Goal: Information Seeking & Learning: Learn about a topic

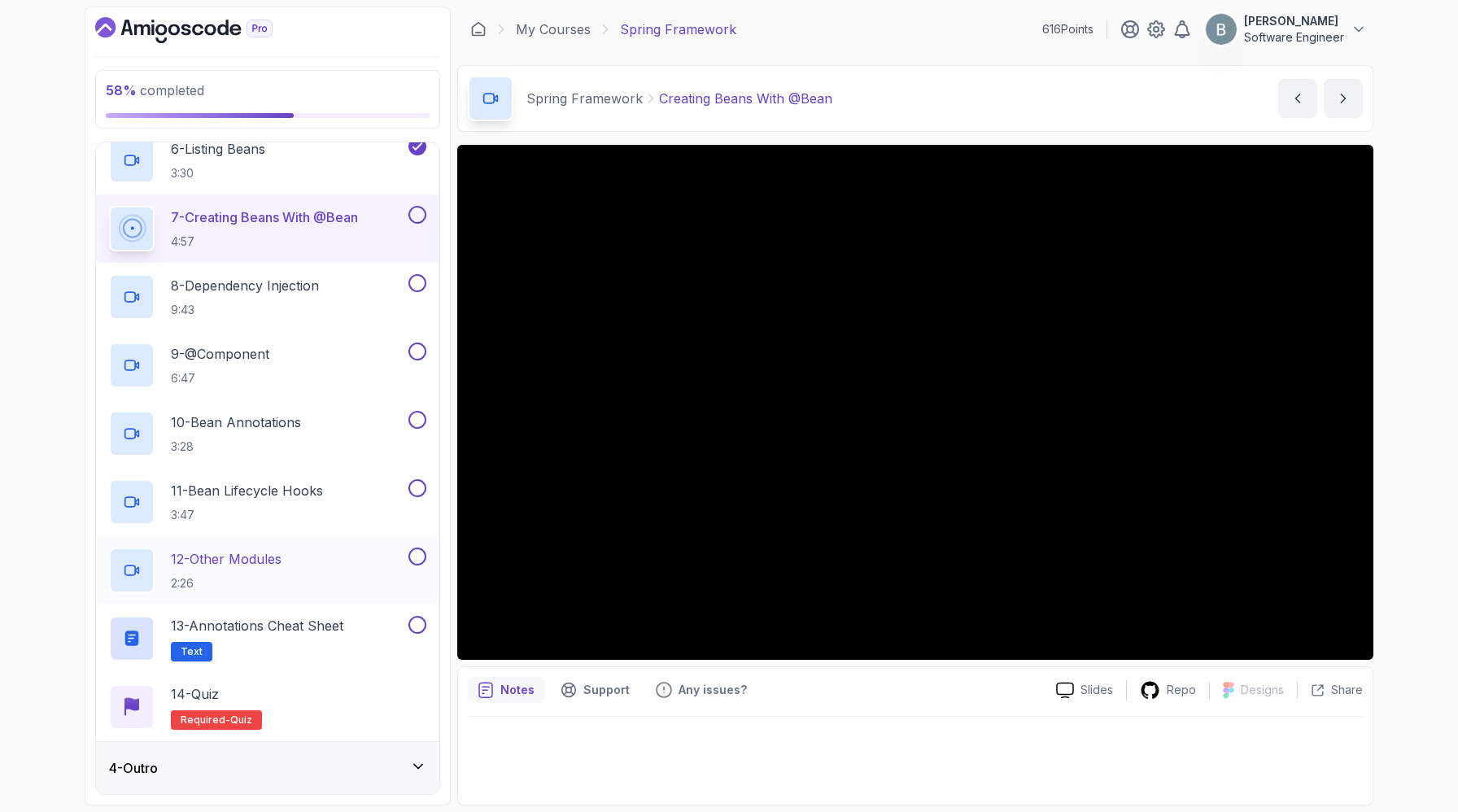
scroll to position [618, 0]
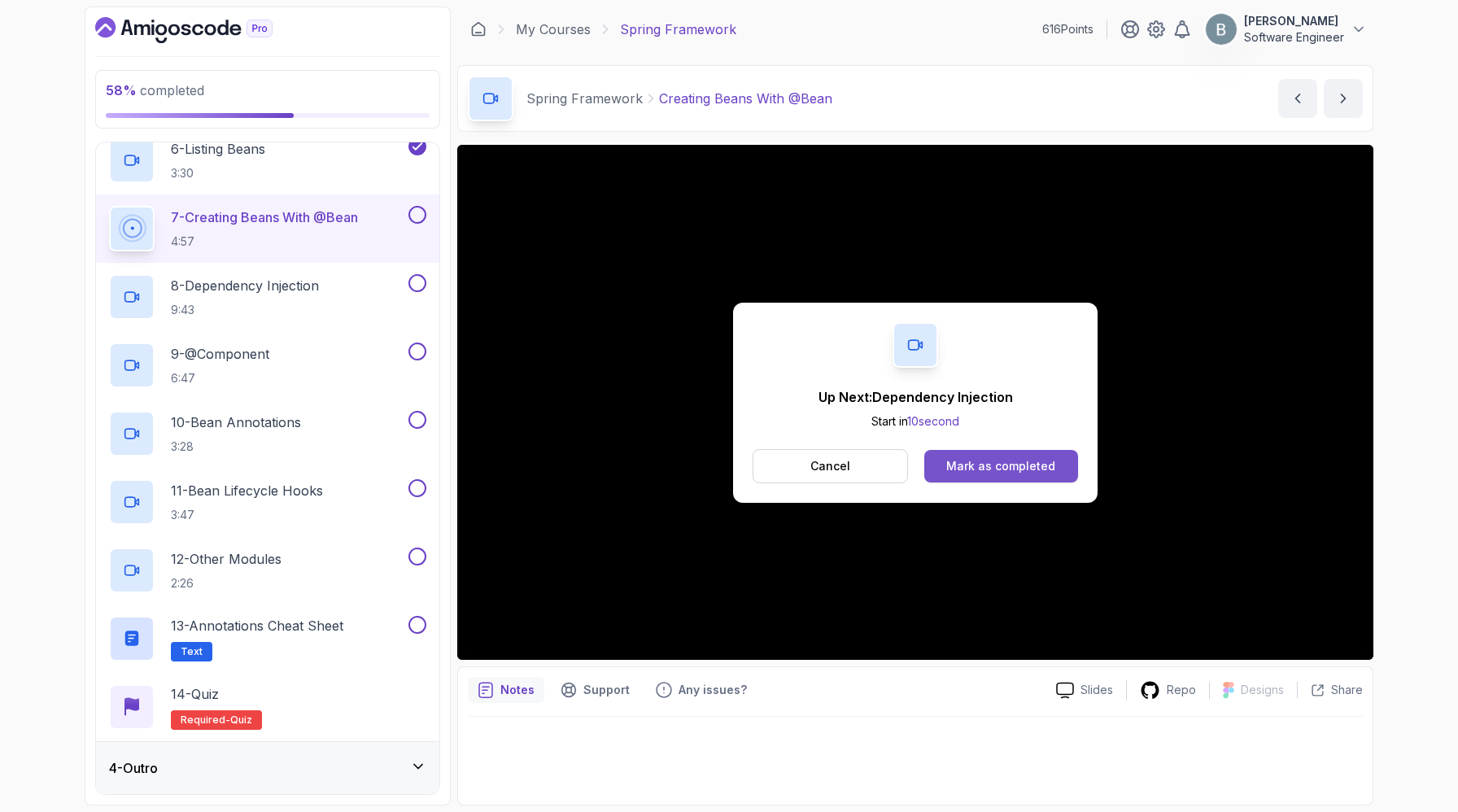
click at [1078, 481] on button "Mark as completed" at bounding box center [1001, 466] width 154 height 33
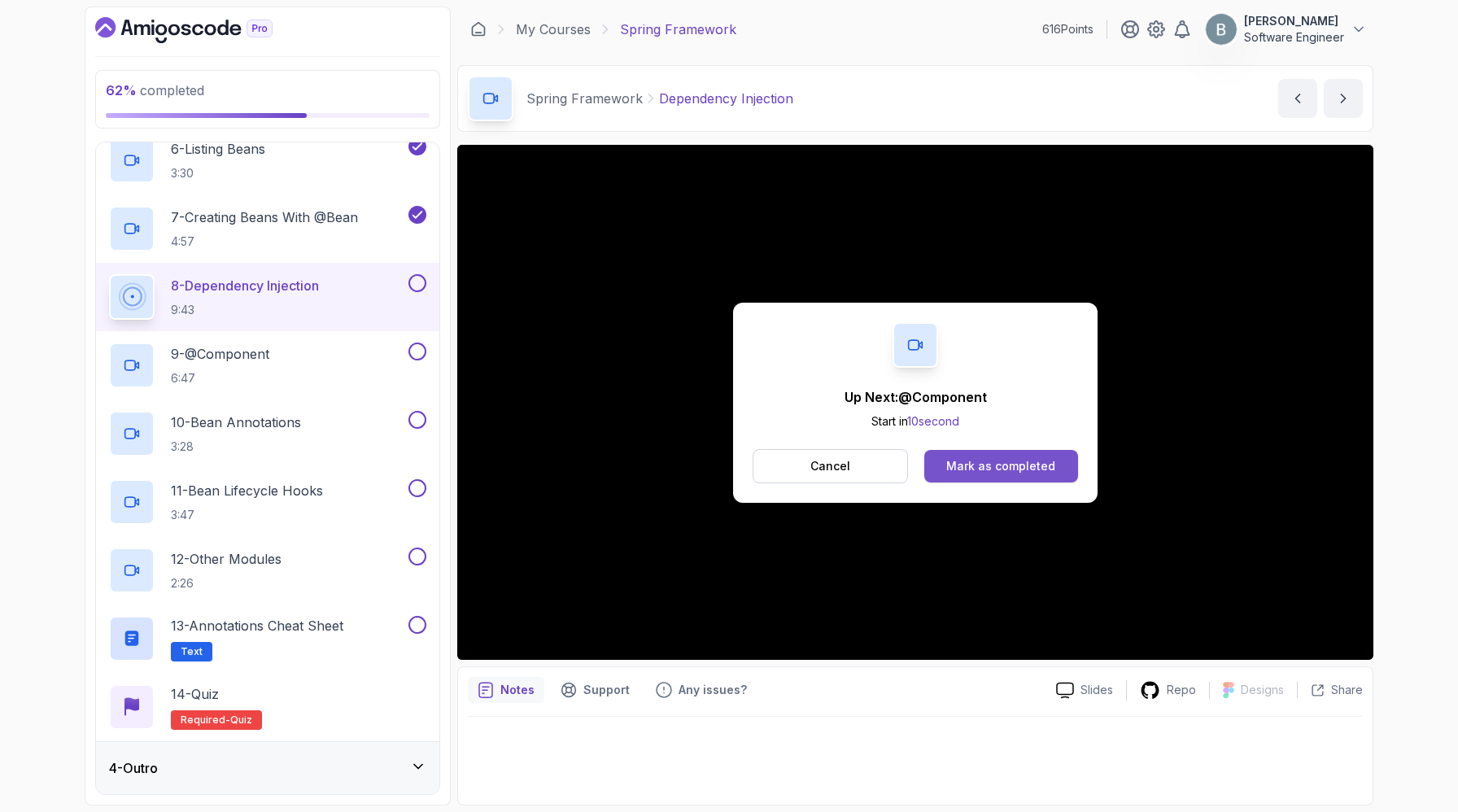
click at [991, 474] on div "Mark as completed" at bounding box center [1001, 466] width 109 height 16
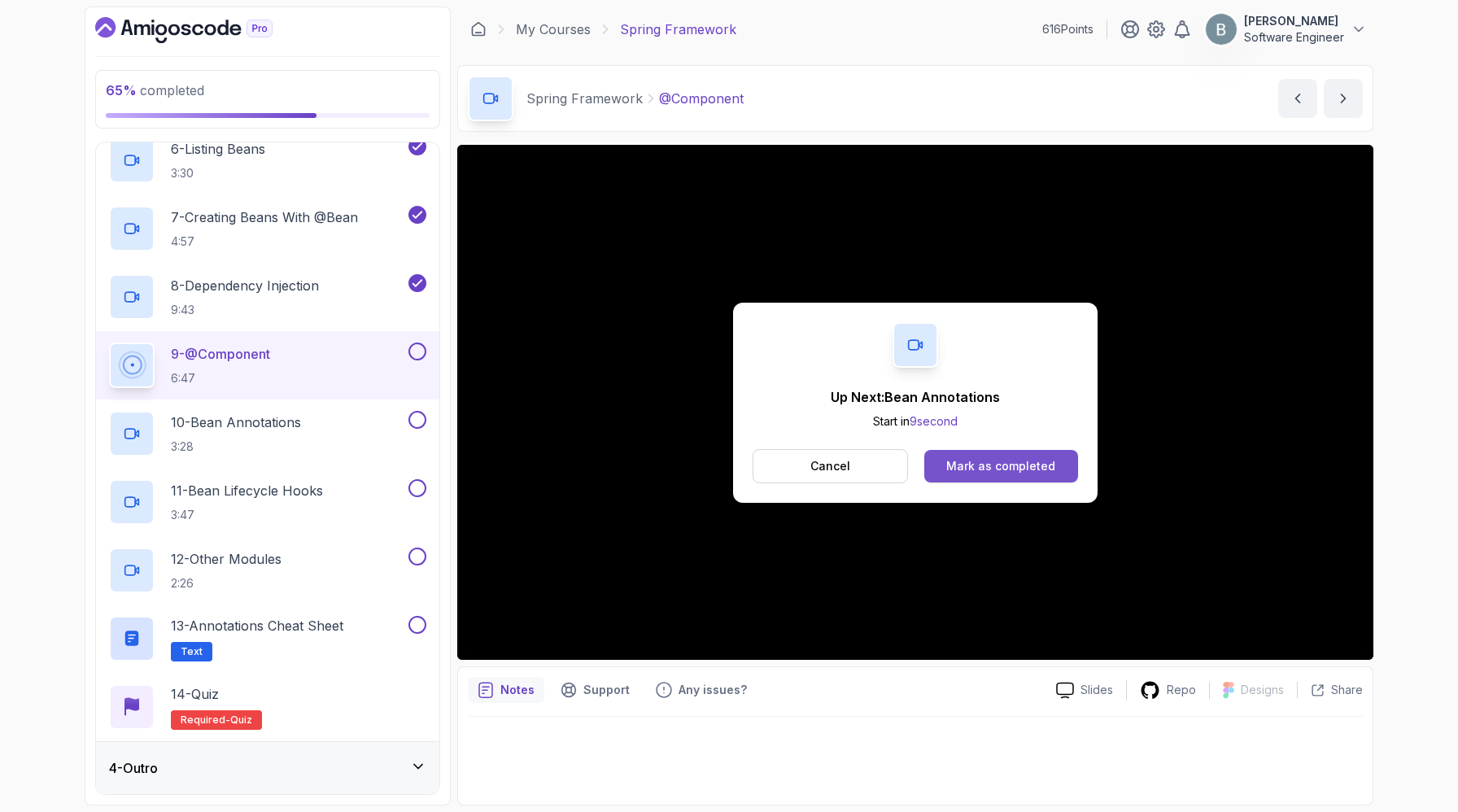
click at [1046, 470] on button "Mark as completed" at bounding box center [1001, 466] width 154 height 33
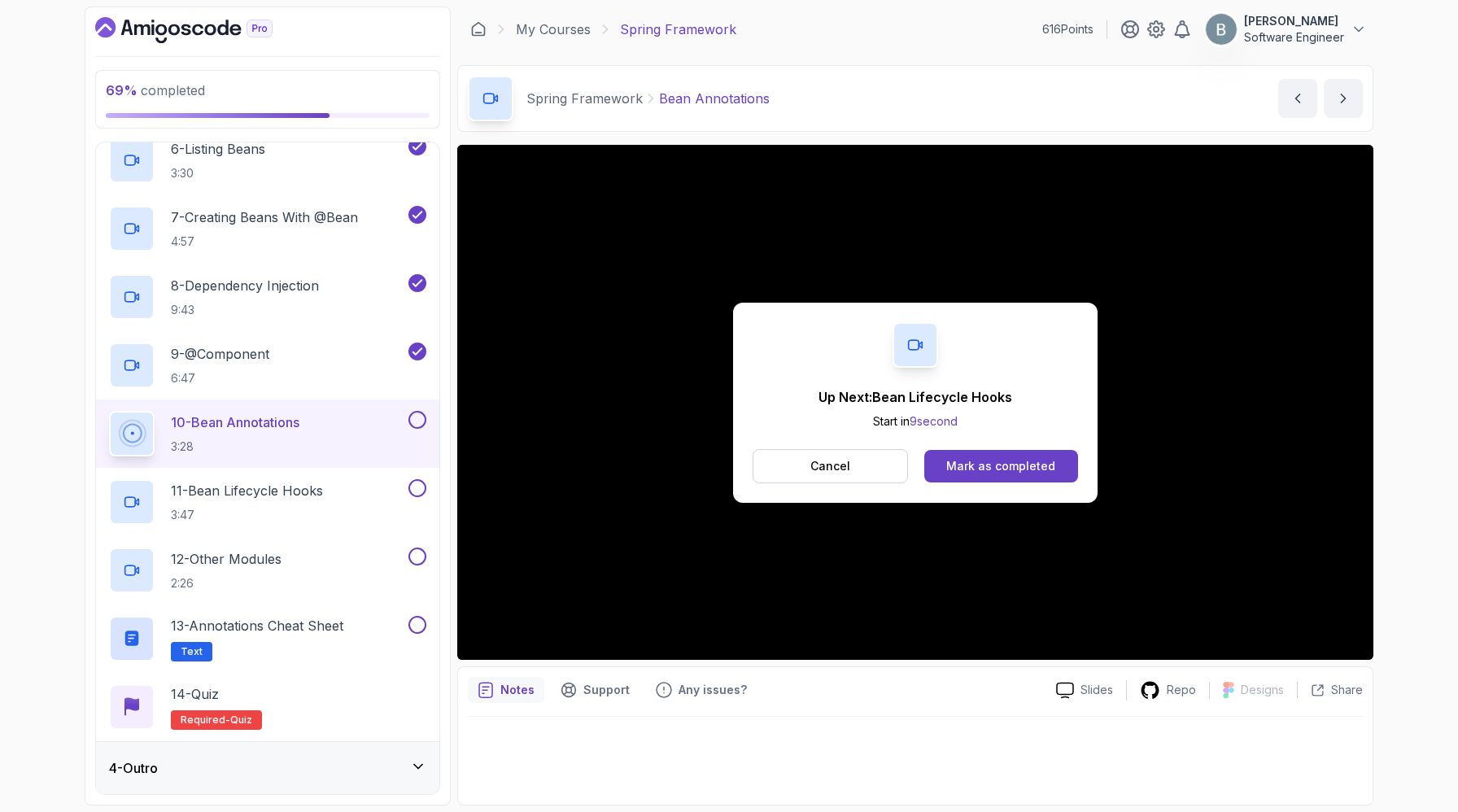
click at [1005, 464] on div "Cancel Mark as completed" at bounding box center [915, 466] width 326 height 34
click at [997, 474] on div "Mark as completed" at bounding box center [1001, 466] width 109 height 16
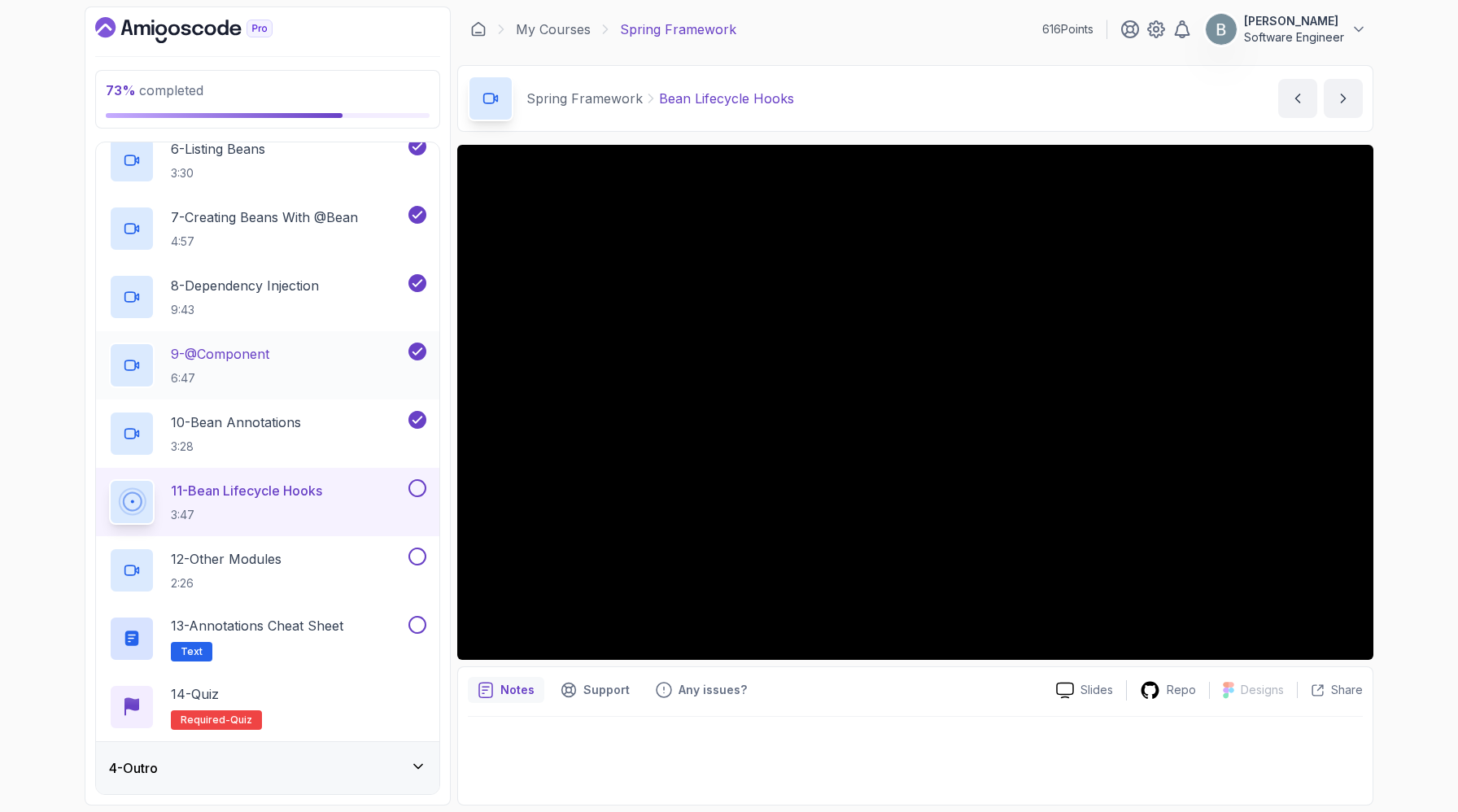
scroll to position [784, 0]
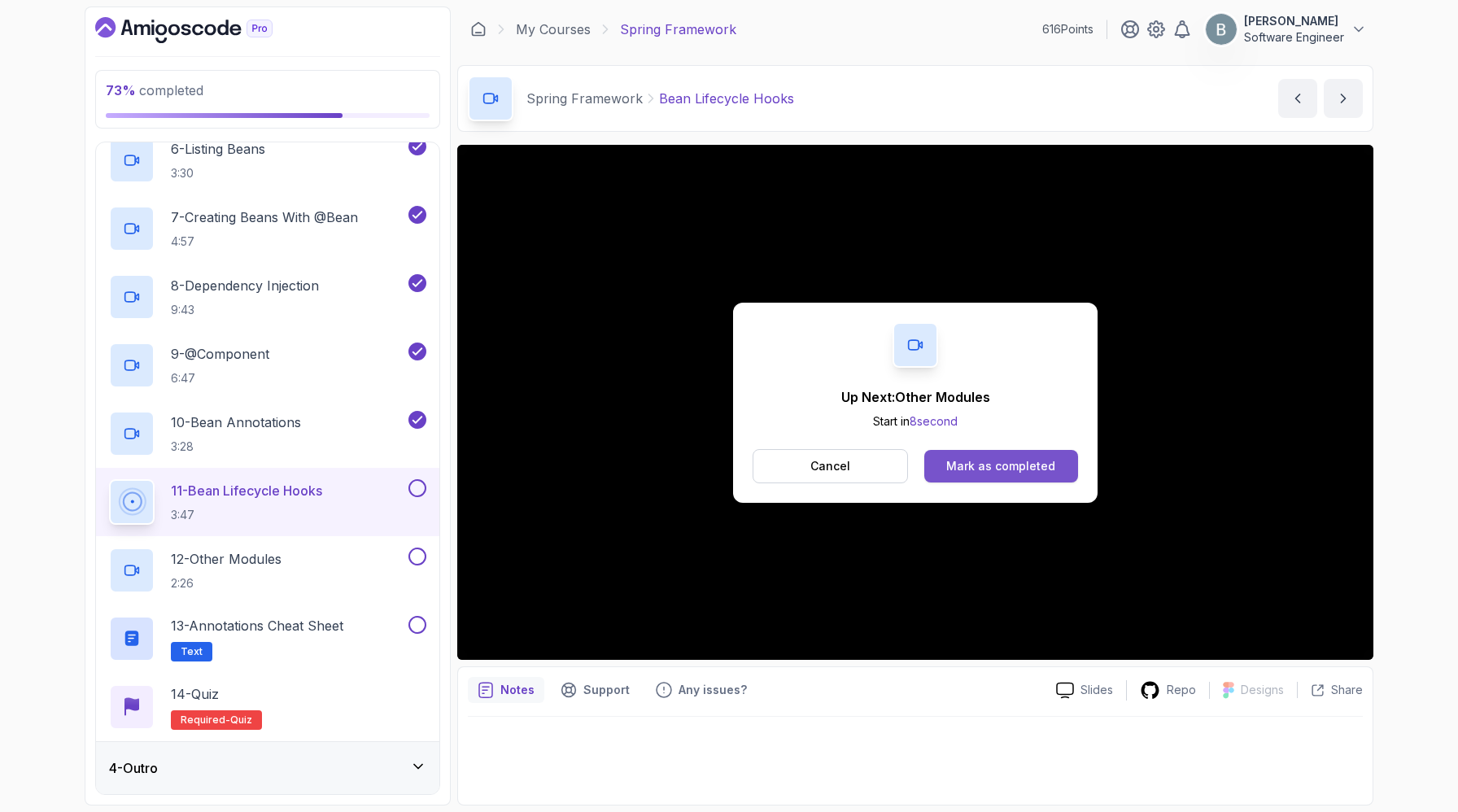
click at [1014, 474] on div "Mark as completed" at bounding box center [1001, 466] width 109 height 16
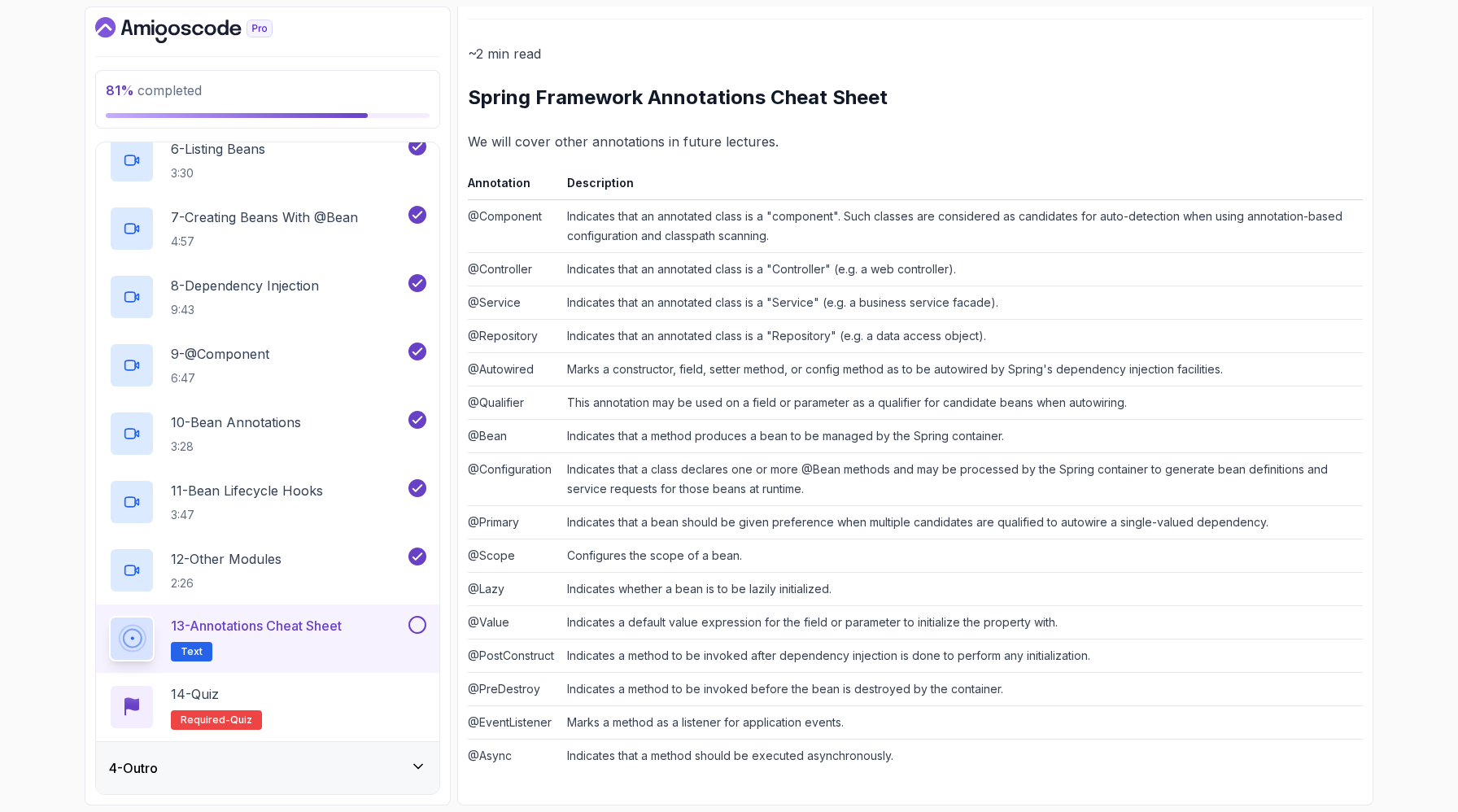
scroll to position [467, 0]
drag, startPoint x: 592, startPoint y: 590, endPoint x: 664, endPoint y: 590, distance: 72.0
click at [664, 606] on td "Indicates a default value expression for the field or parameter to initialize t…" at bounding box center [961, 623] width 802 height 34
click at [708, 606] on td "Indicates a default value expression for the field or parameter to initialize t…" at bounding box center [961, 623] width 802 height 34
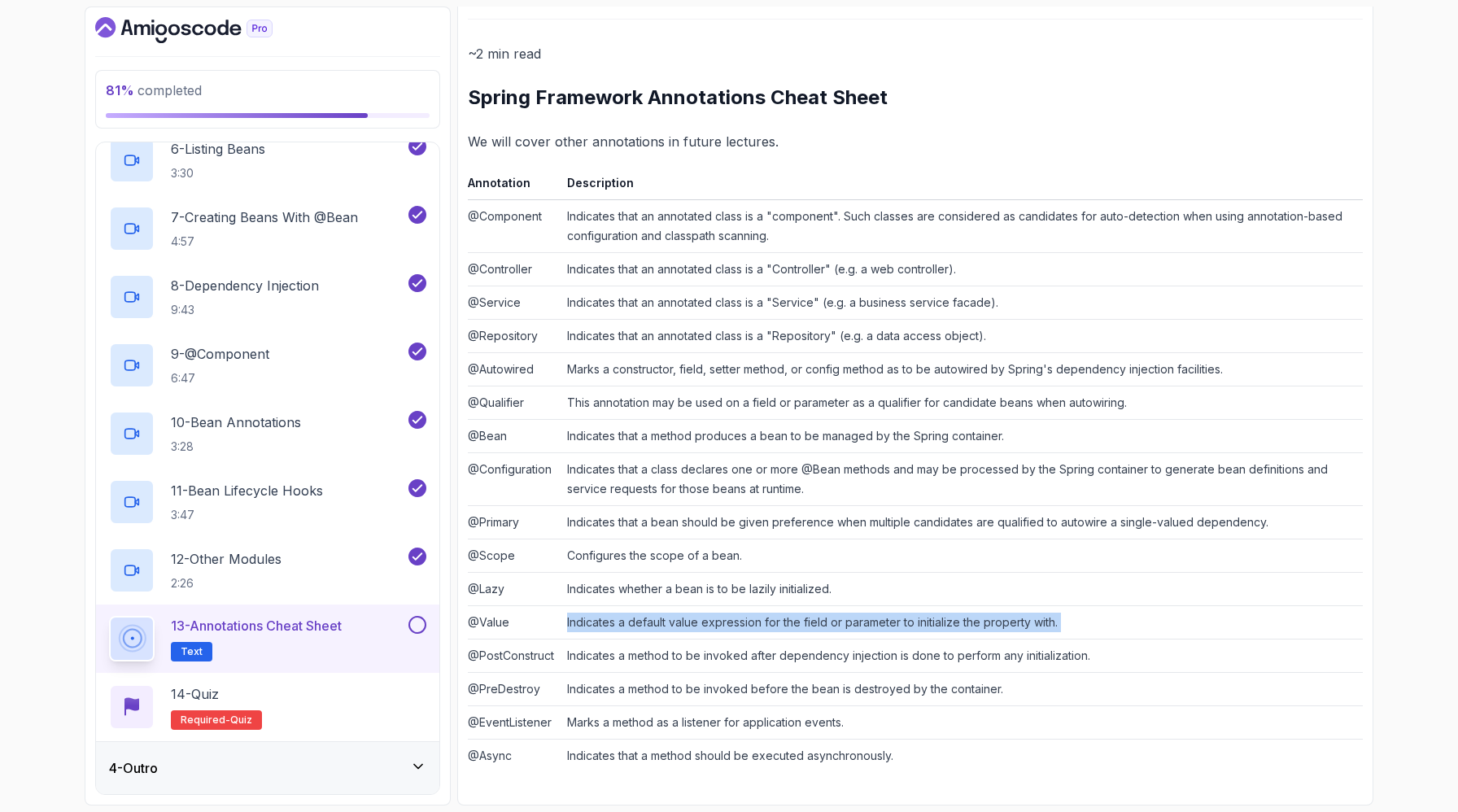
click at [708, 606] on td "Indicates a default value expression for the field or parameter to initialize t…" at bounding box center [961, 623] width 802 height 34
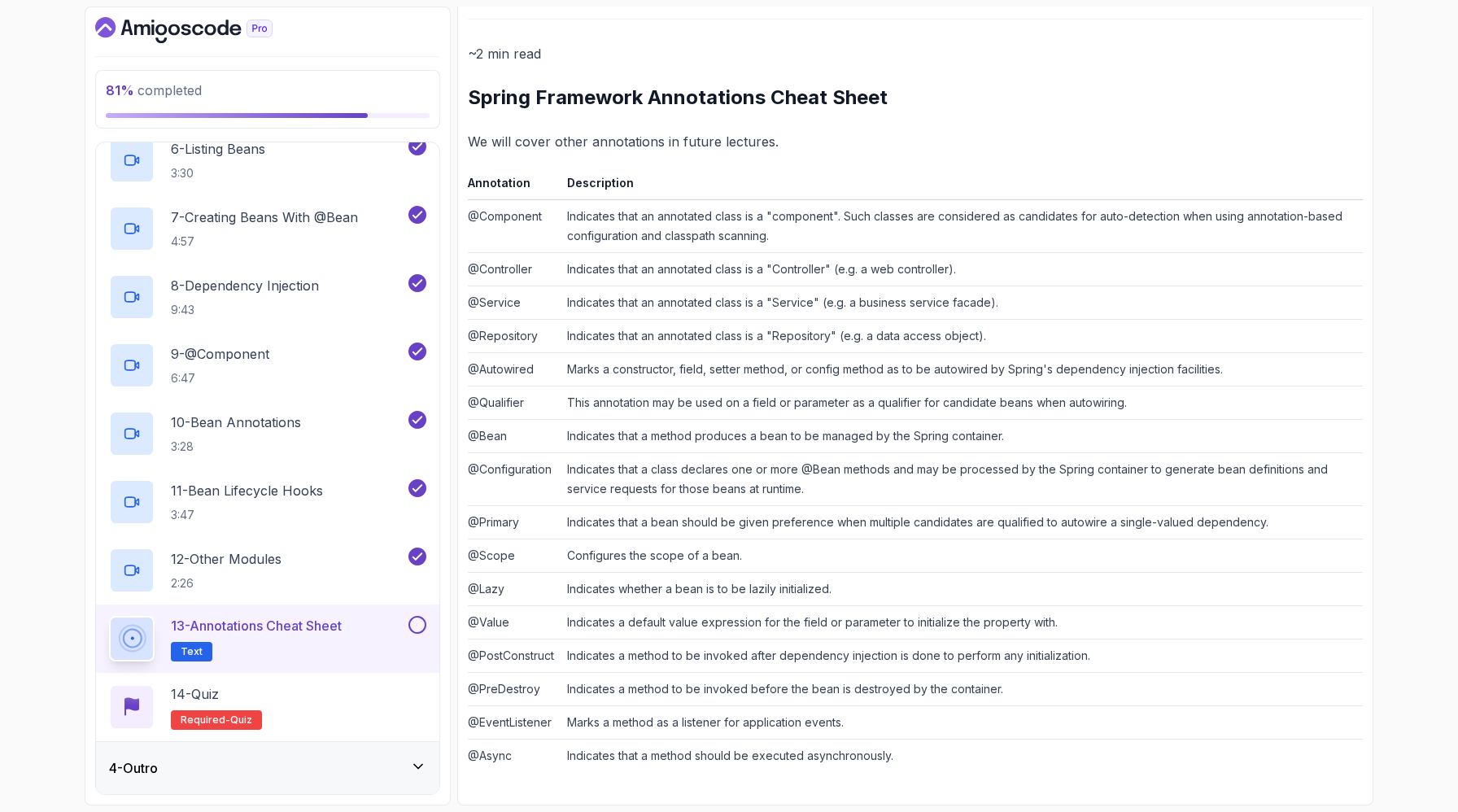
click at [639, 673] on td "Indicates a method to be invoked before the bean is destroyed by the container." at bounding box center [961, 689] width 802 height 34
click at [620, 640] on td "Indicates a method to be invoked after dependency injection is done to perform …" at bounding box center [961, 657] width 802 height 34
click at [623, 675] on td "Indicates a method to be invoked before the bean is destroyed by the container." at bounding box center [961, 689] width 802 height 34
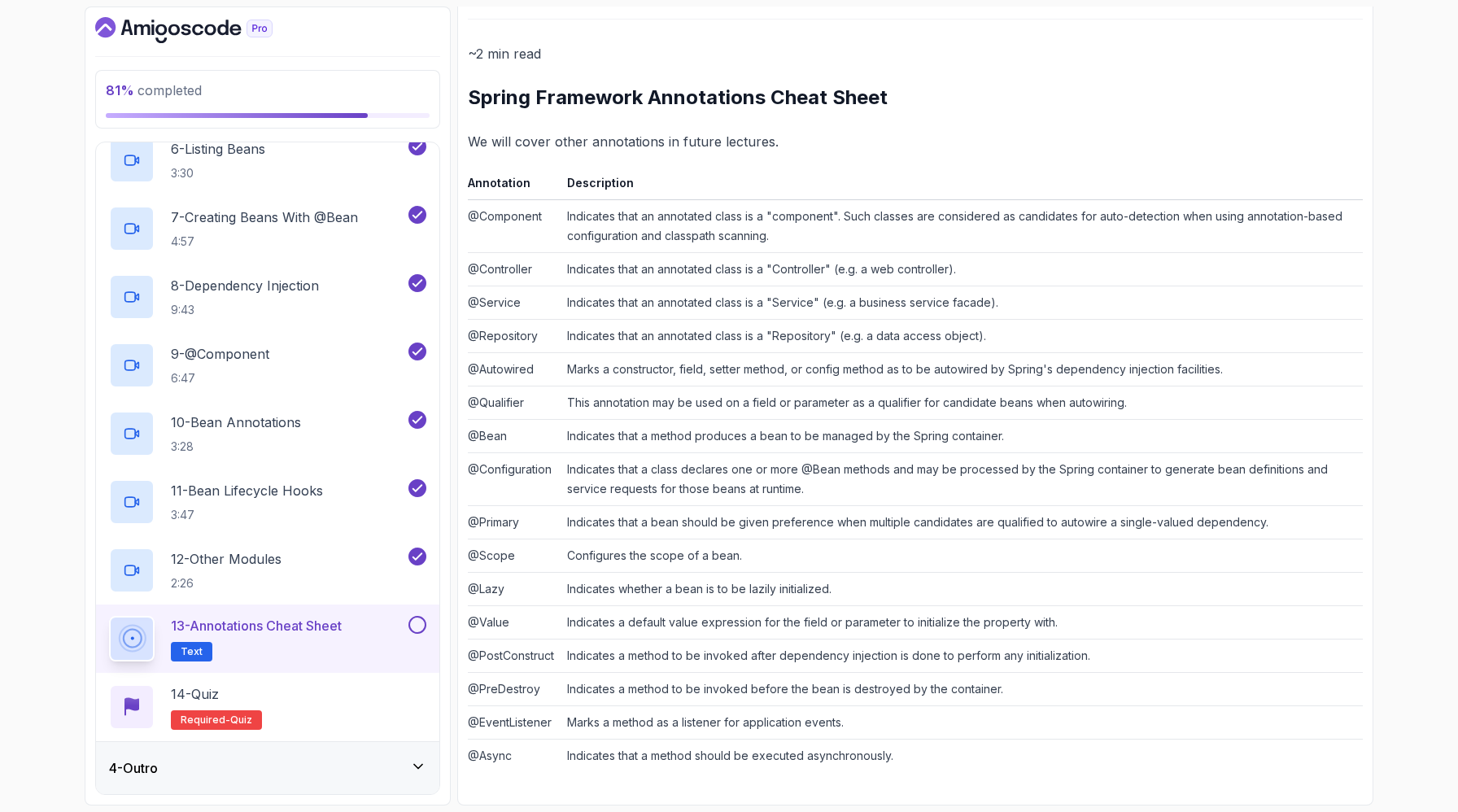
click at [623, 673] on td "Indicates a method to be invoked before the bean is destroyed by the container." at bounding box center [961, 689] width 802 height 34
click at [626, 706] on td "Marks a method as a listener for application events." at bounding box center [961, 723] width 802 height 34
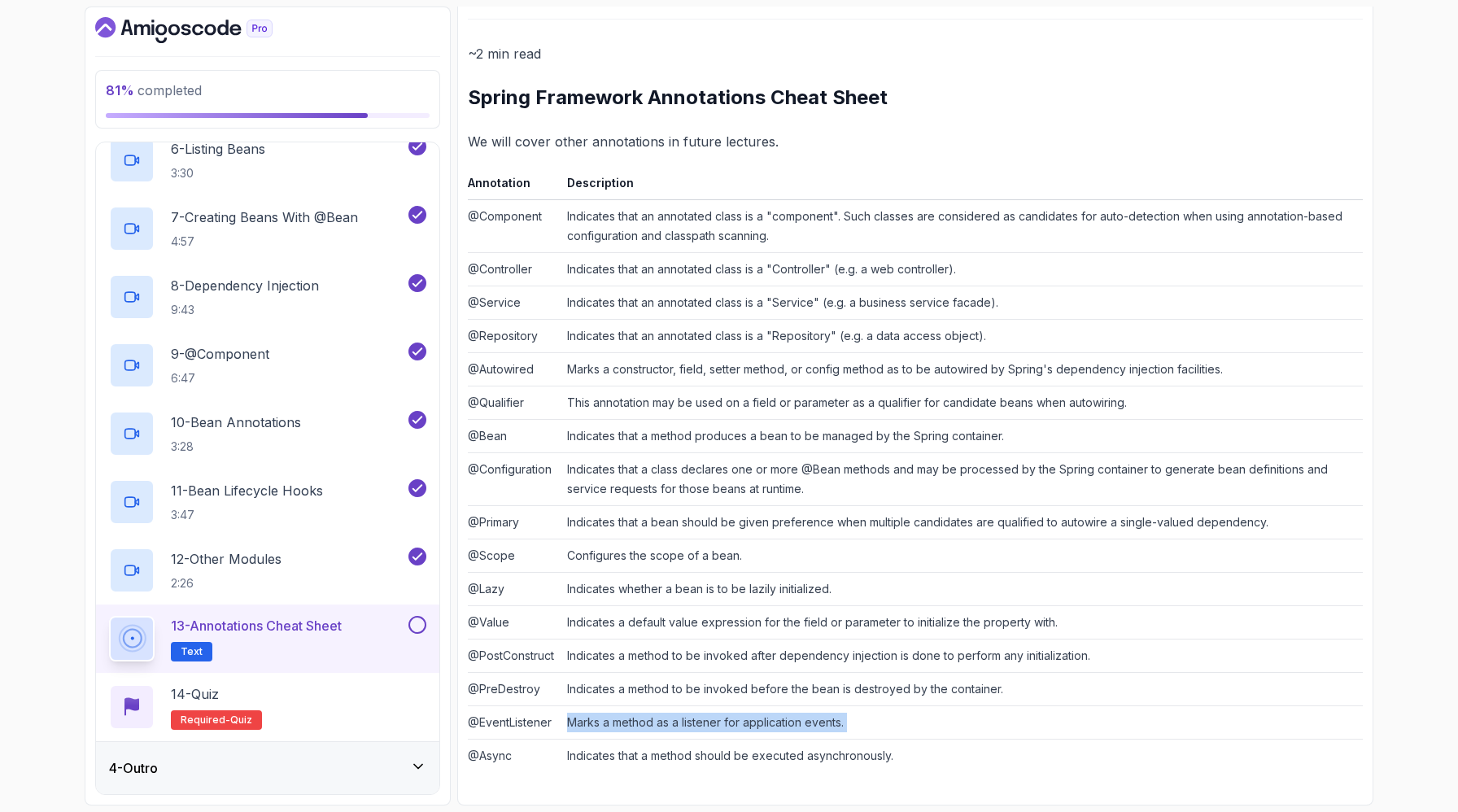
click at [626, 706] on td "Marks a method as a listener for application events." at bounding box center [961, 723] width 802 height 34
click at [625, 740] on td "Indicates that a method should be executed asynchronously." at bounding box center [961, 756] width 802 height 34
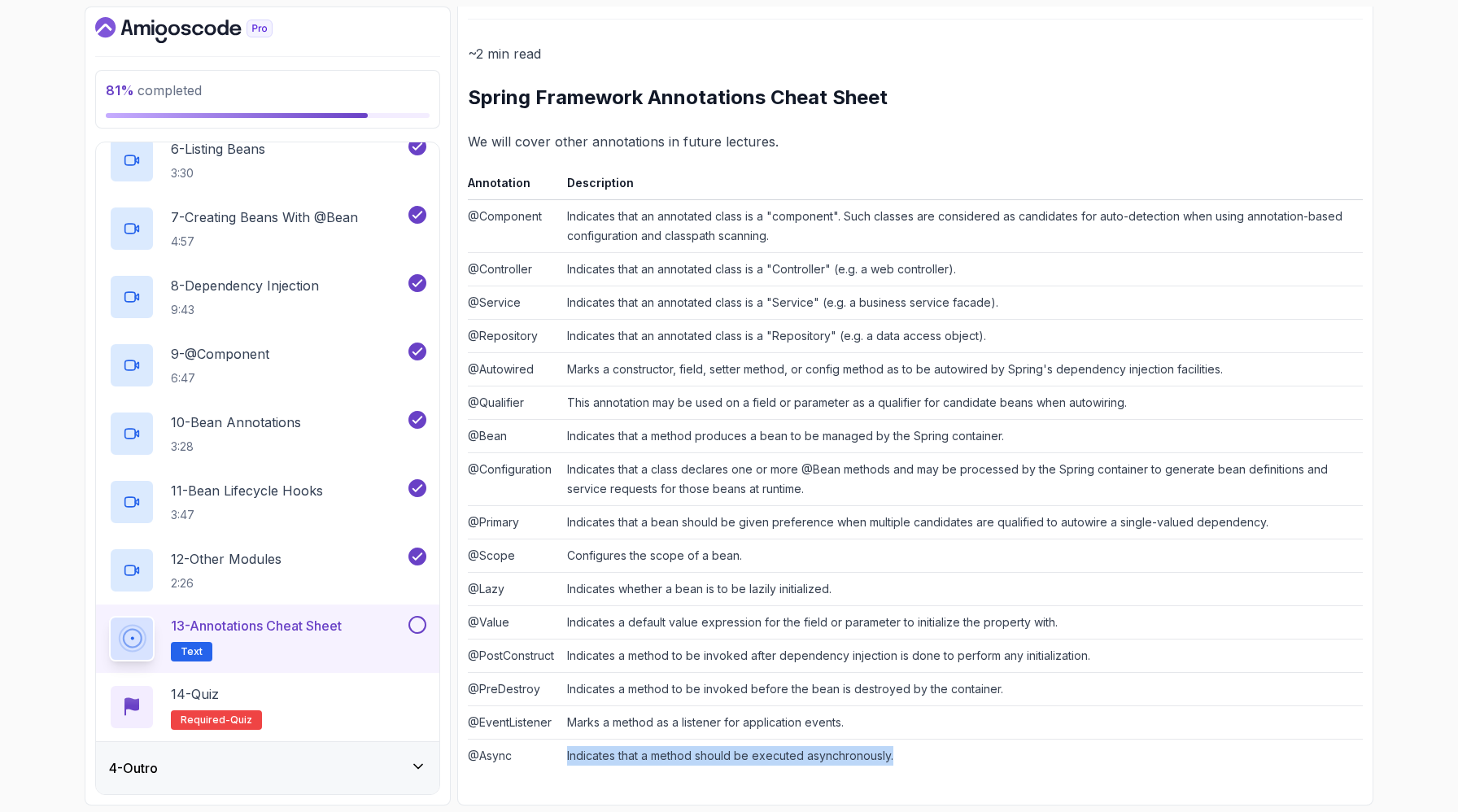
click at [625, 740] on td "Indicates that a method should be executed asynchronously." at bounding box center [961, 756] width 802 height 34
click at [625, 714] on td "Marks a method as a listener for application events." at bounding box center [961, 723] width 802 height 34
click at [625, 709] on td "Marks a method as a listener for application events." at bounding box center [961, 723] width 802 height 34
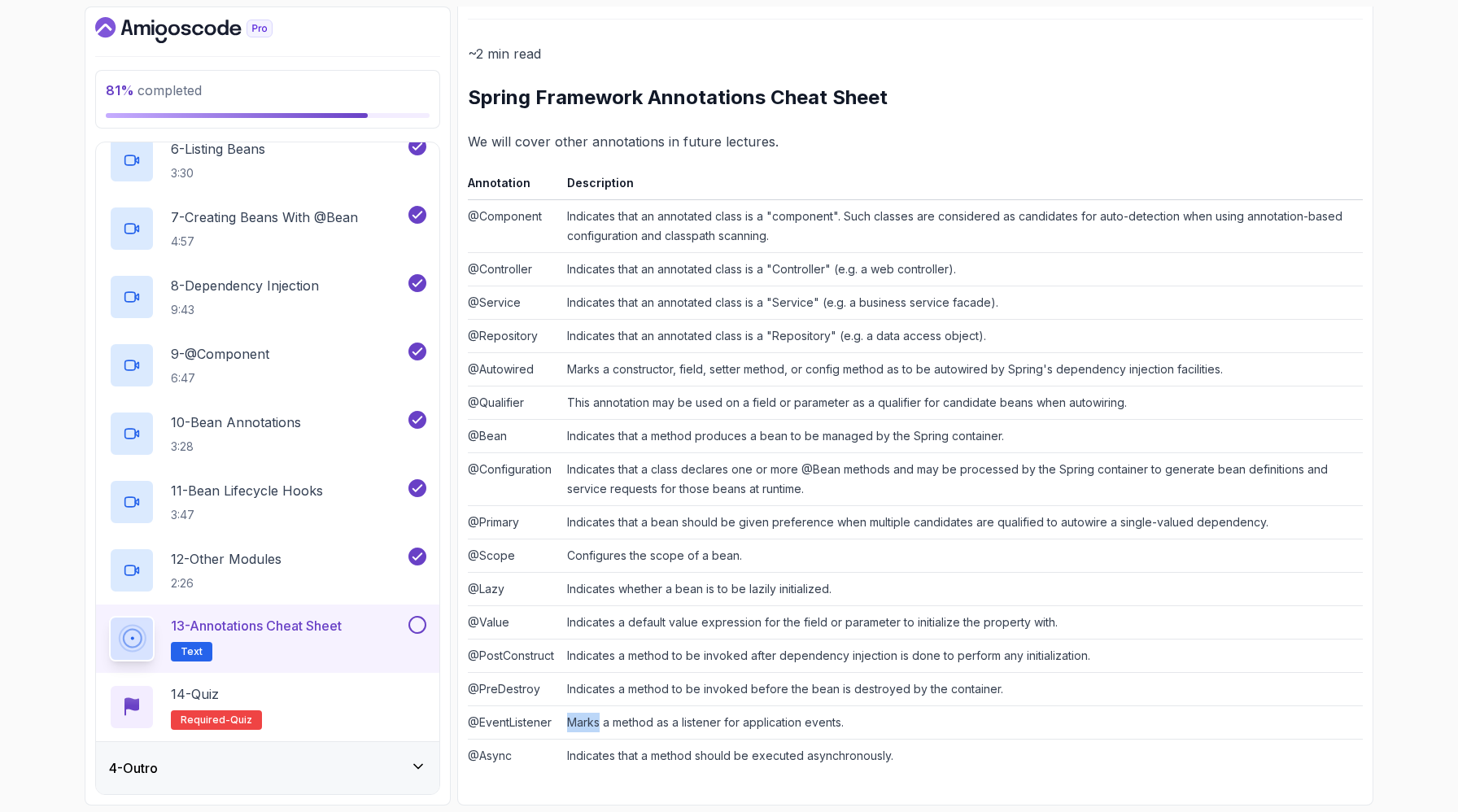
click at [625, 709] on td "Marks a method as a listener for application events." at bounding box center [961, 723] width 802 height 34
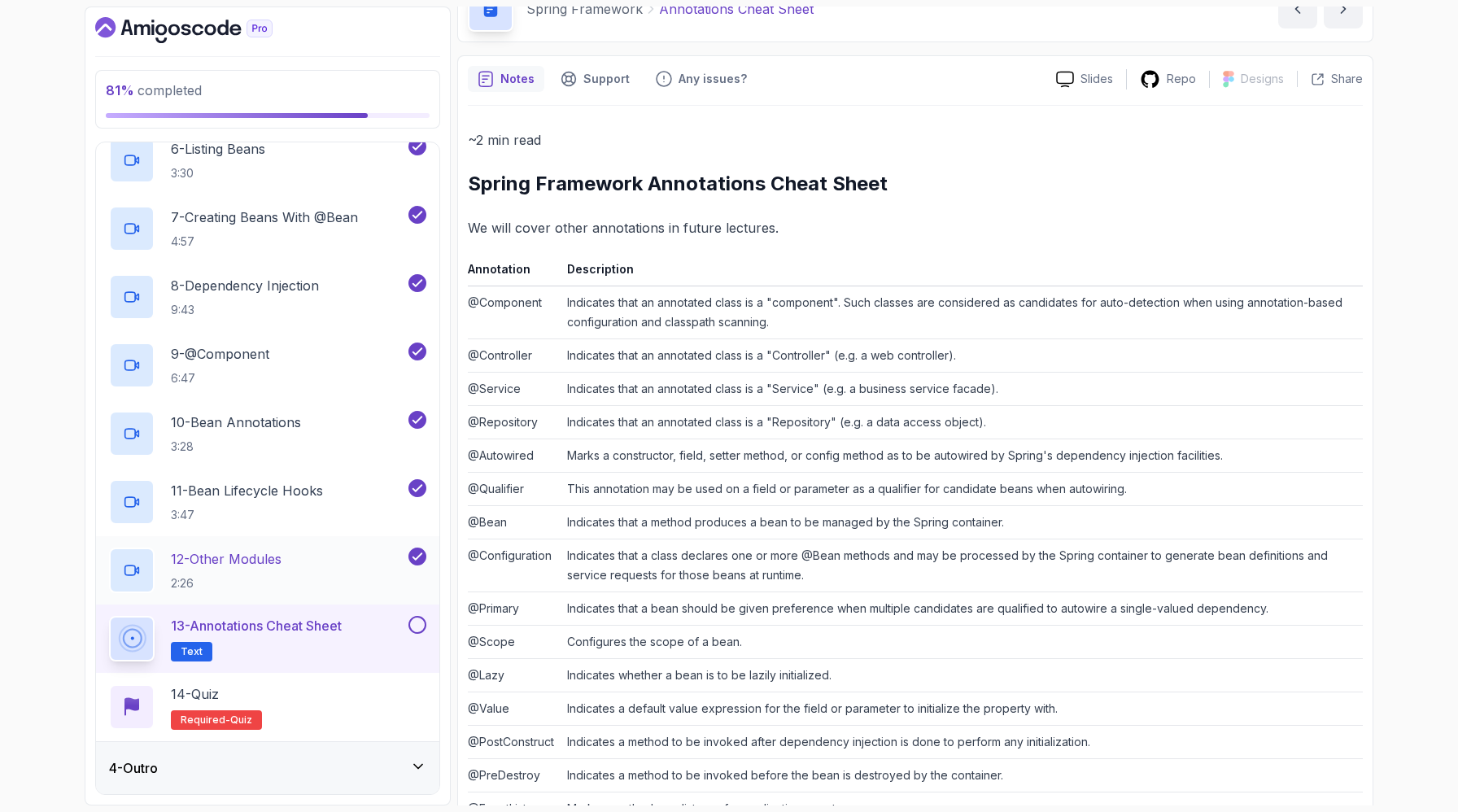
scroll to position [839, 0]
click at [416, 616] on button at bounding box center [417, 625] width 18 height 18
click at [339, 684] on div "14 - Quiz Required- quiz" at bounding box center [268, 707] width 318 height 46
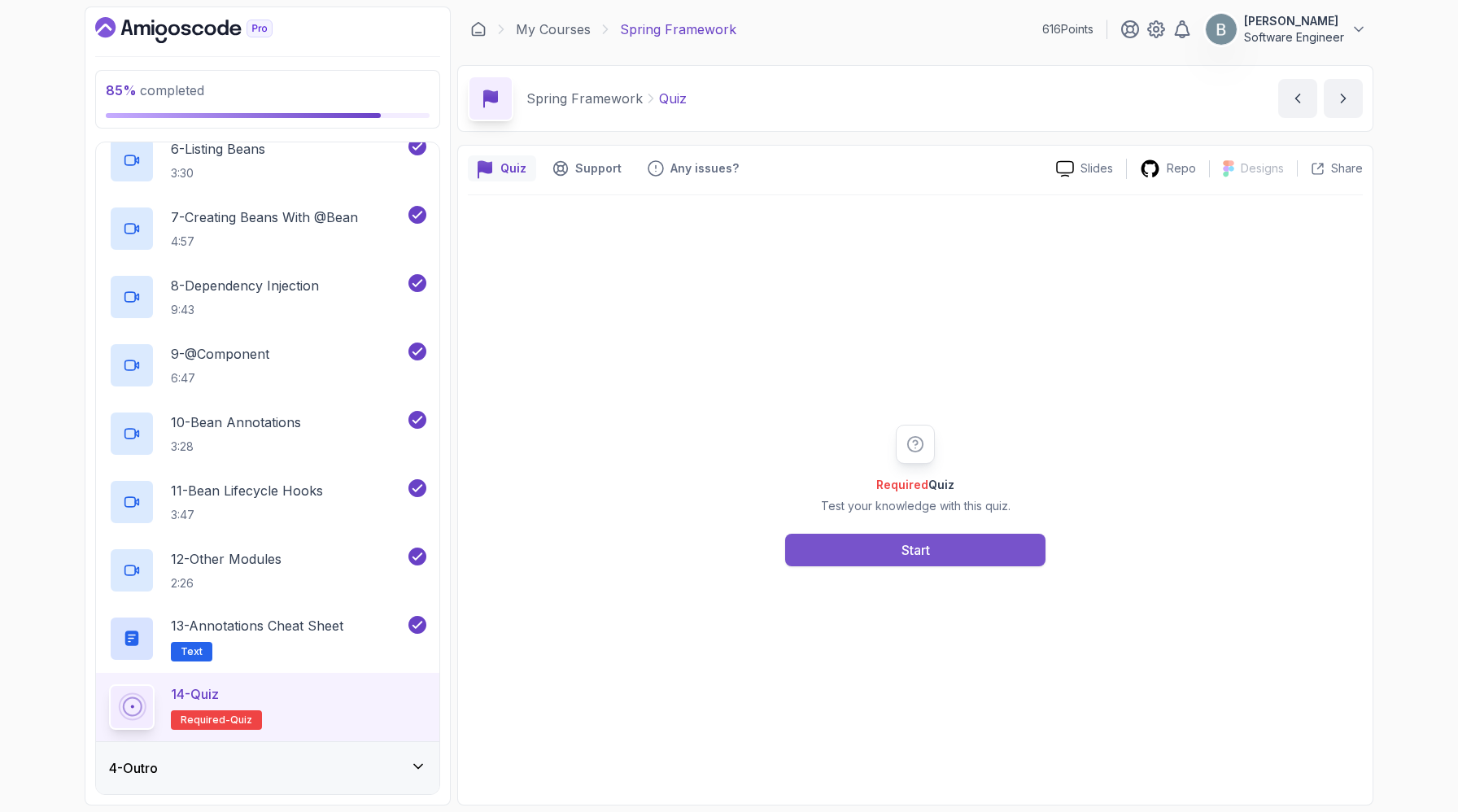
click at [1014, 567] on button "Start" at bounding box center [915, 550] width 260 height 33
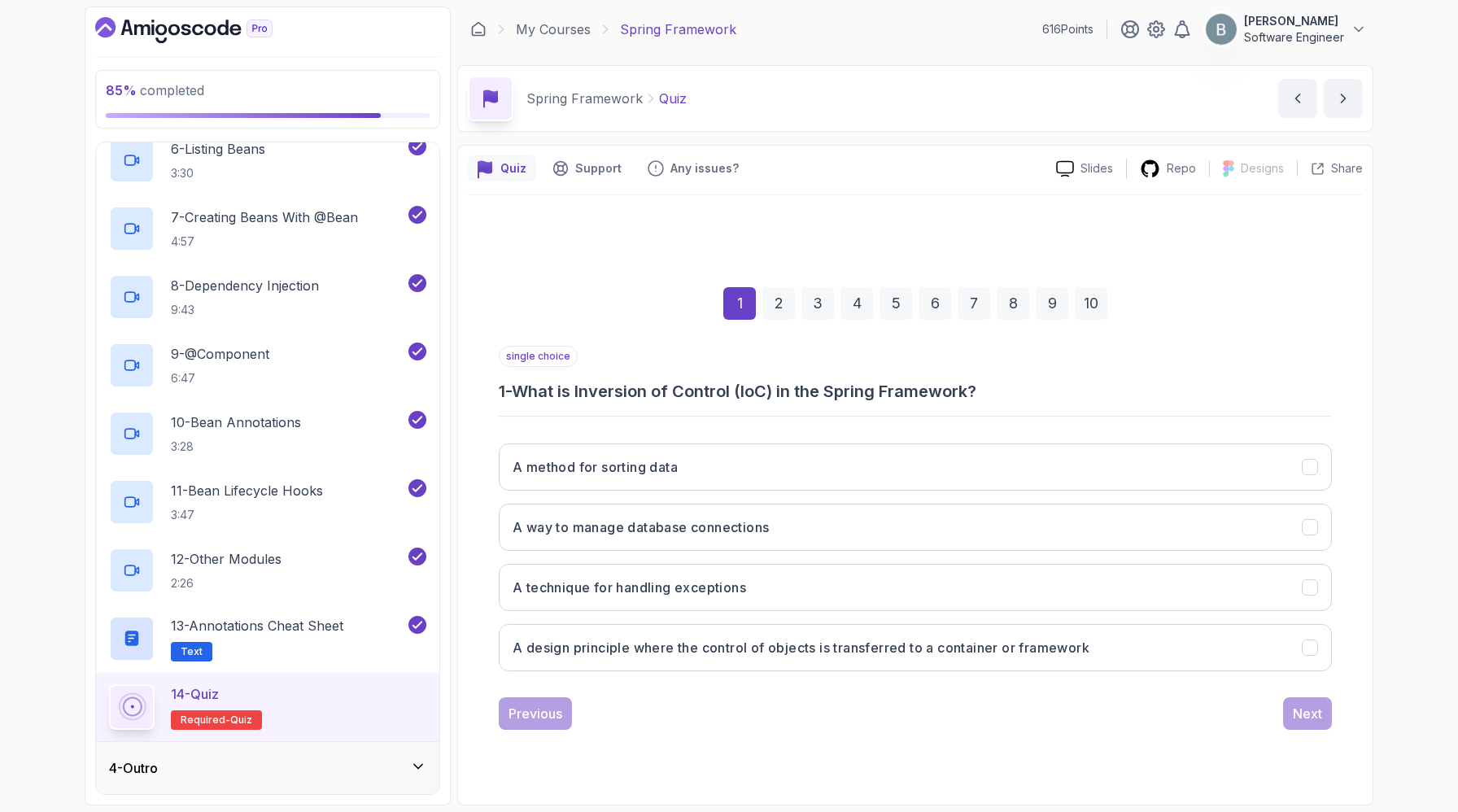
scroll to position [125, 0]
click at [662, 649] on h3 "A design principle where the control of objects is transferred to a container o…" at bounding box center [801, 648] width 577 height 19
click at [1332, 730] on button "Next" at bounding box center [1307, 713] width 49 height 33
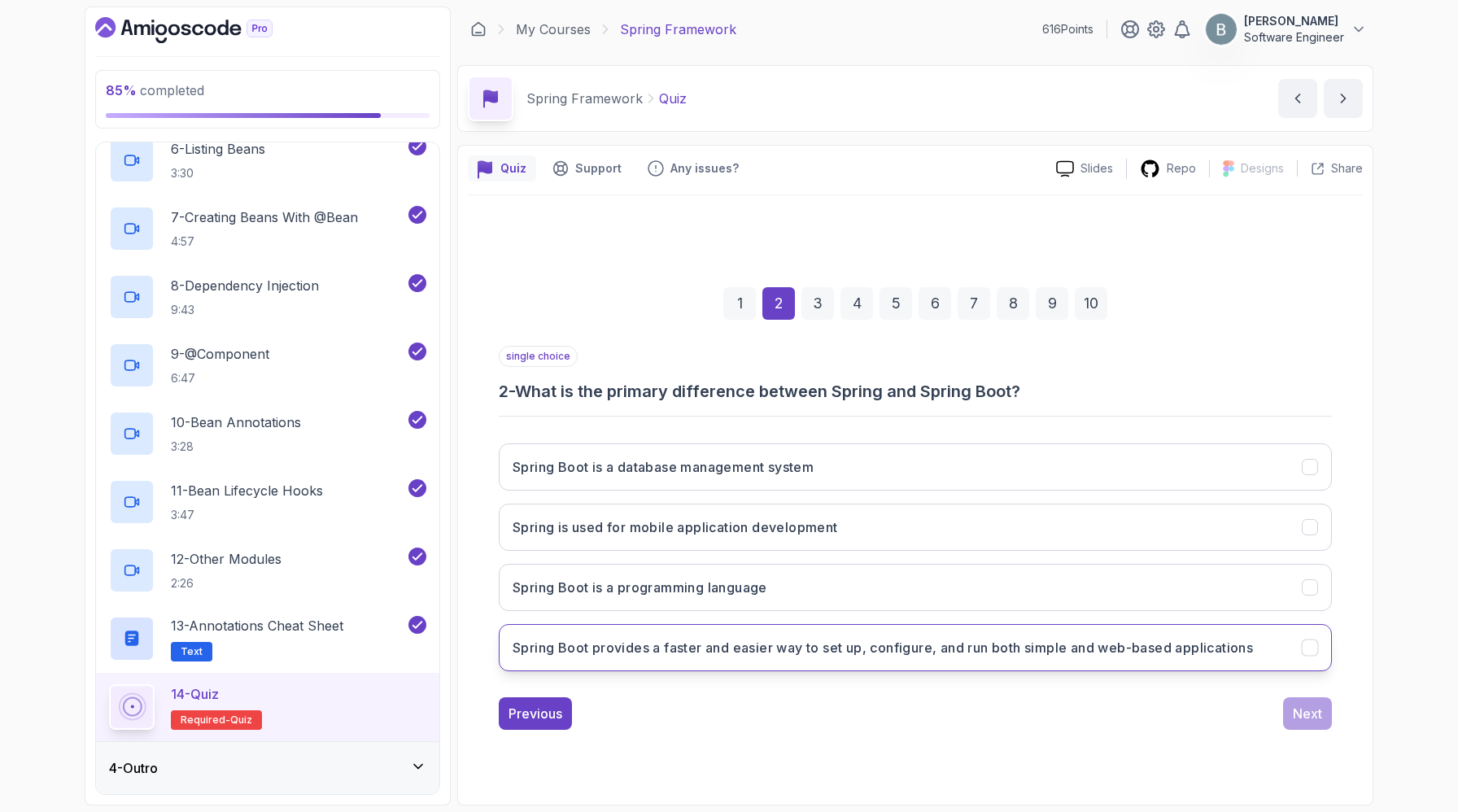
click at [617, 658] on h3 "Spring Boot provides a faster and easier way to set up, configure, and run both…" at bounding box center [883, 648] width 740 height 19
click at [1313, 724] on div "Next" at bounding box center [1307, 713] width 29 height 19
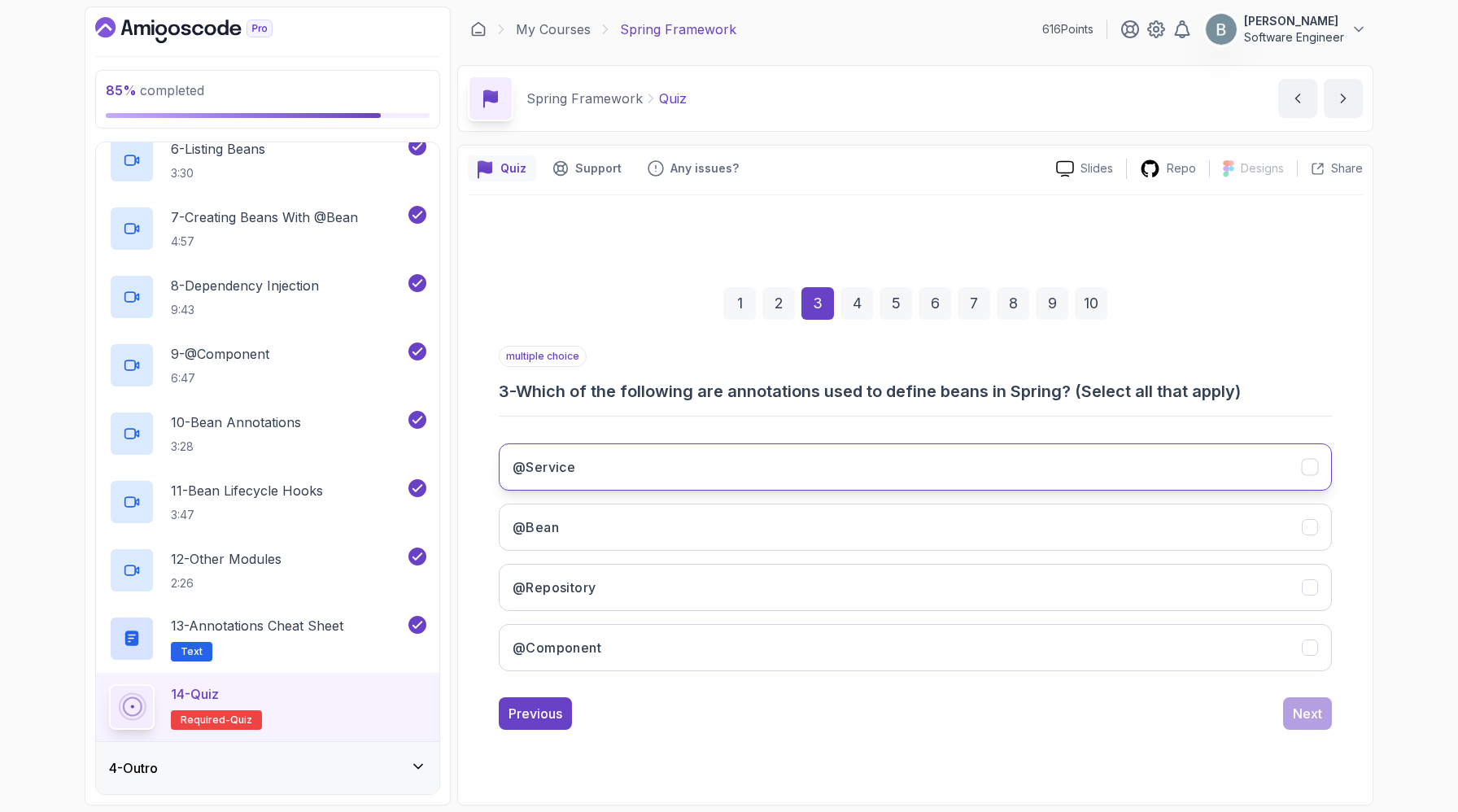
scroll to position [154, 0]
click at [706, 443] on button "@Service" at bounding box center [915, 466] width 833 height 47
click at [679, 506] on button "@Bean" at bounding box center [915, 527] width 833 height 47
click at [662, 601] on div "@Service @Bean @Repository @Component" at bounding box center [915, 558] width 833 height 254
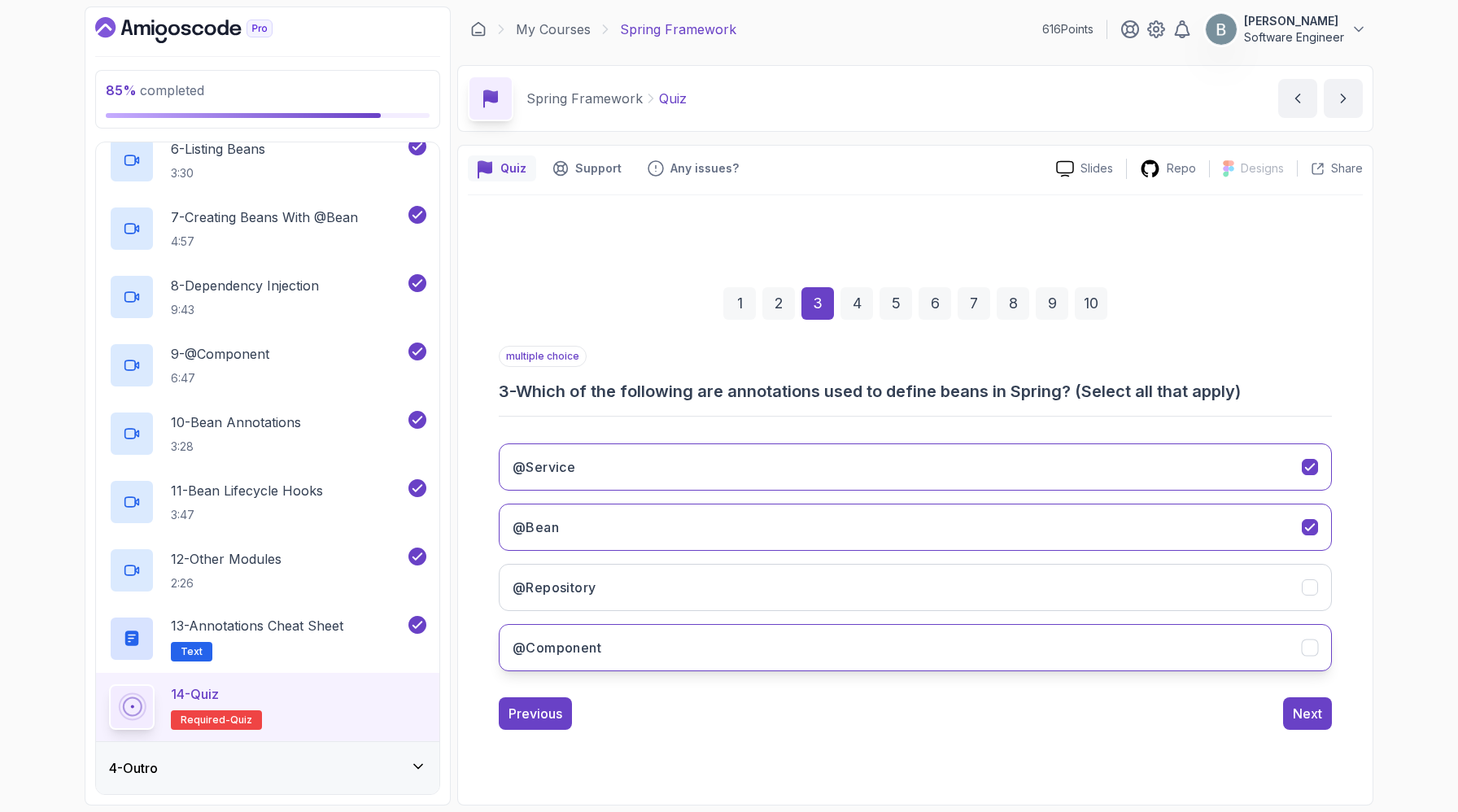
click at [650, 653] on button "@Component" at bounding box center [915, 647] width 833 height 47
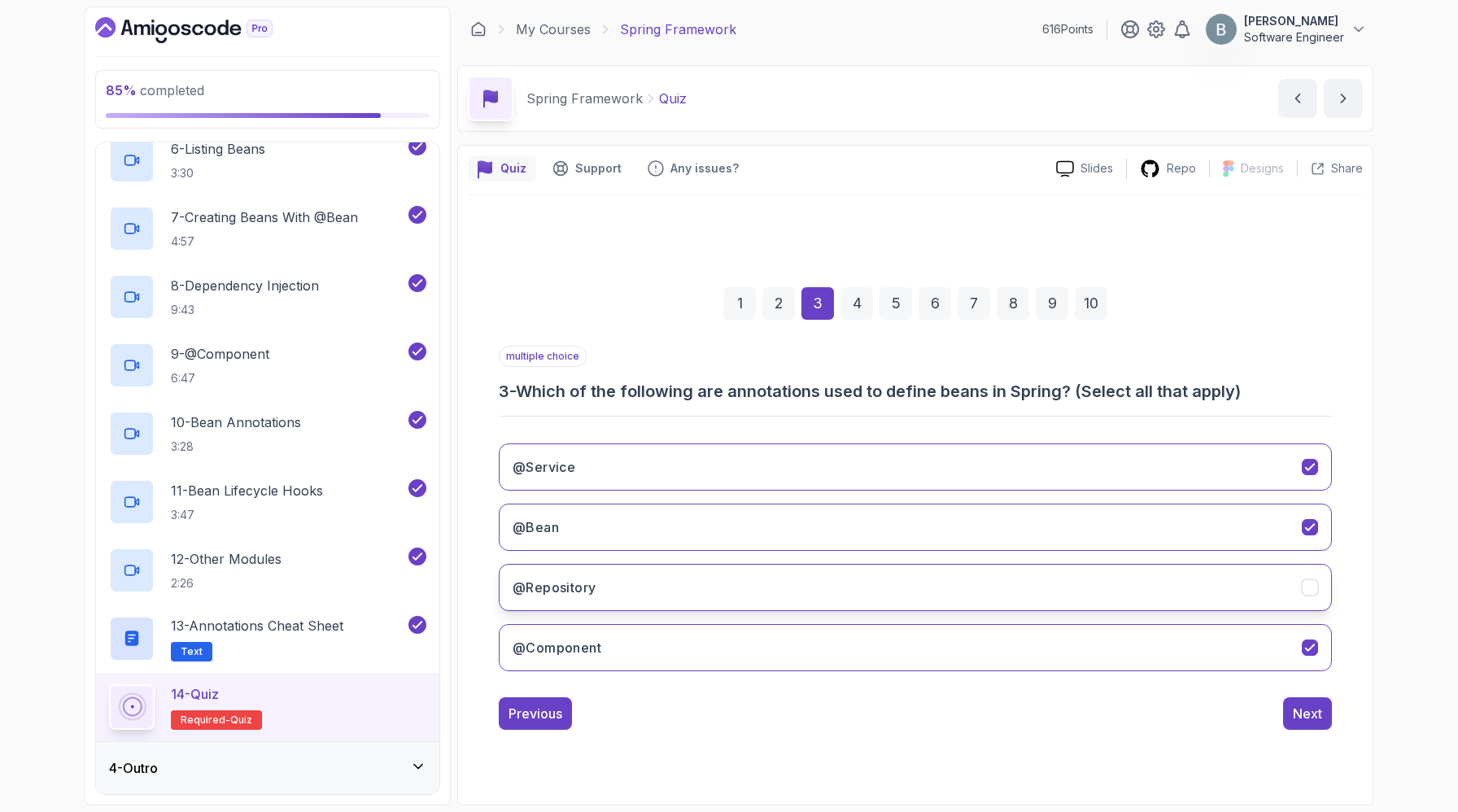
click at [680, 567] on button "@Repository" at bounding box center [915, 587] width 833 height 47
click at [1332, 710] on button "Next" at bounding box center [1307, 713] width 49 height 33
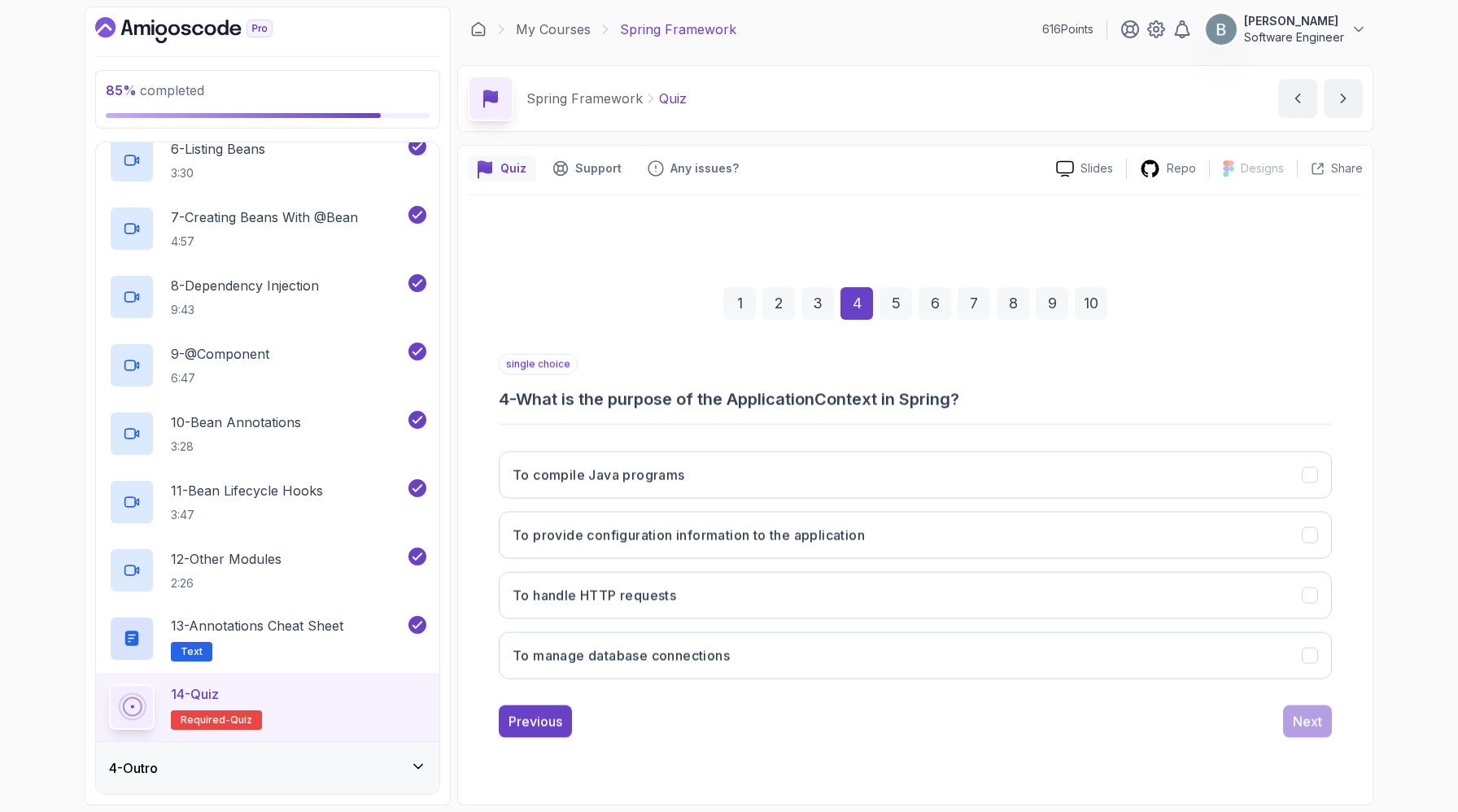
scroll to position [125, 0]
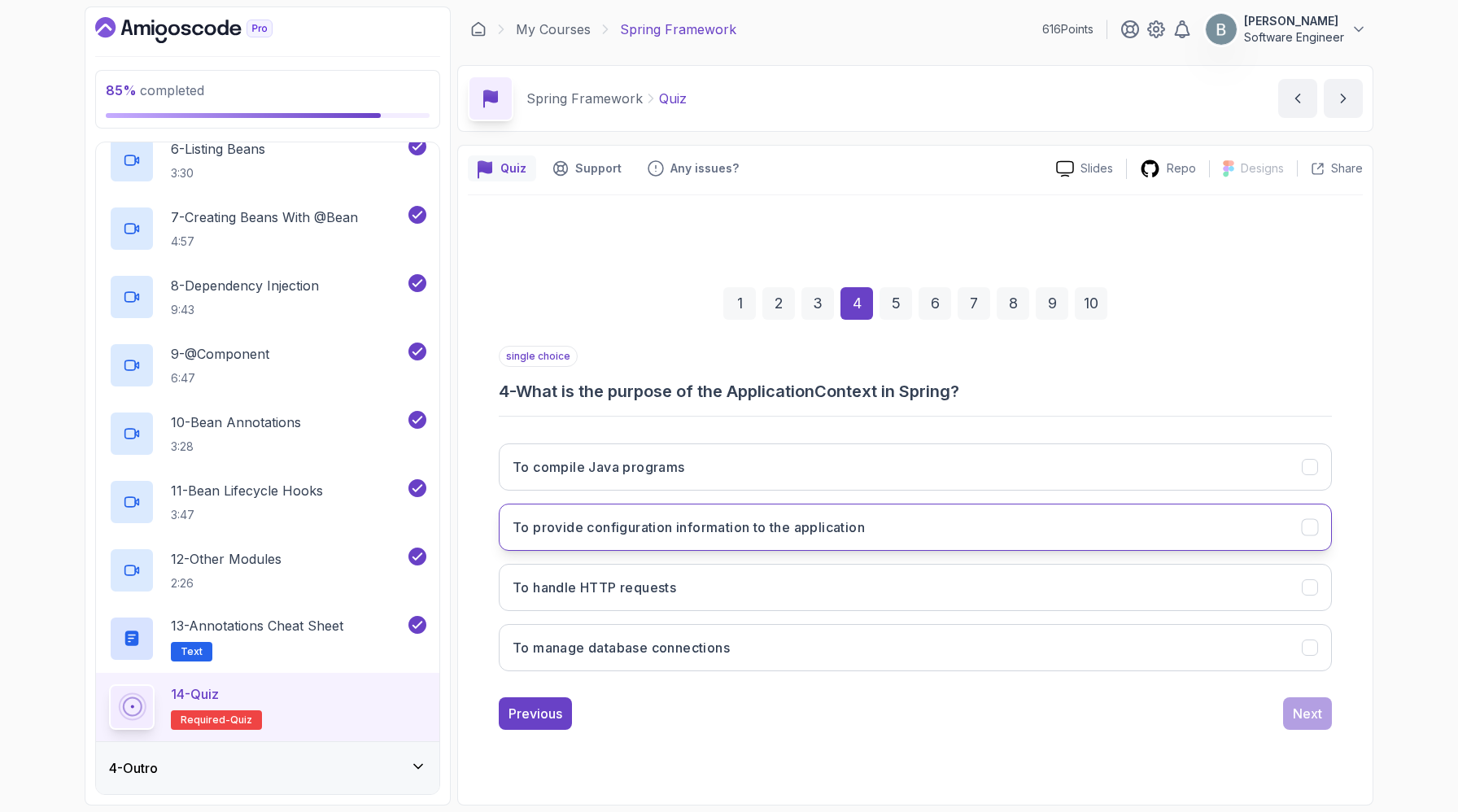
click at [680, 517] on h3 "To provide configuration information to the application" at bounding box center [688, 527] width 352 height 19
click at [1316, 713] on button "Next" at bounding box center [1307, 713] width 49 height 33
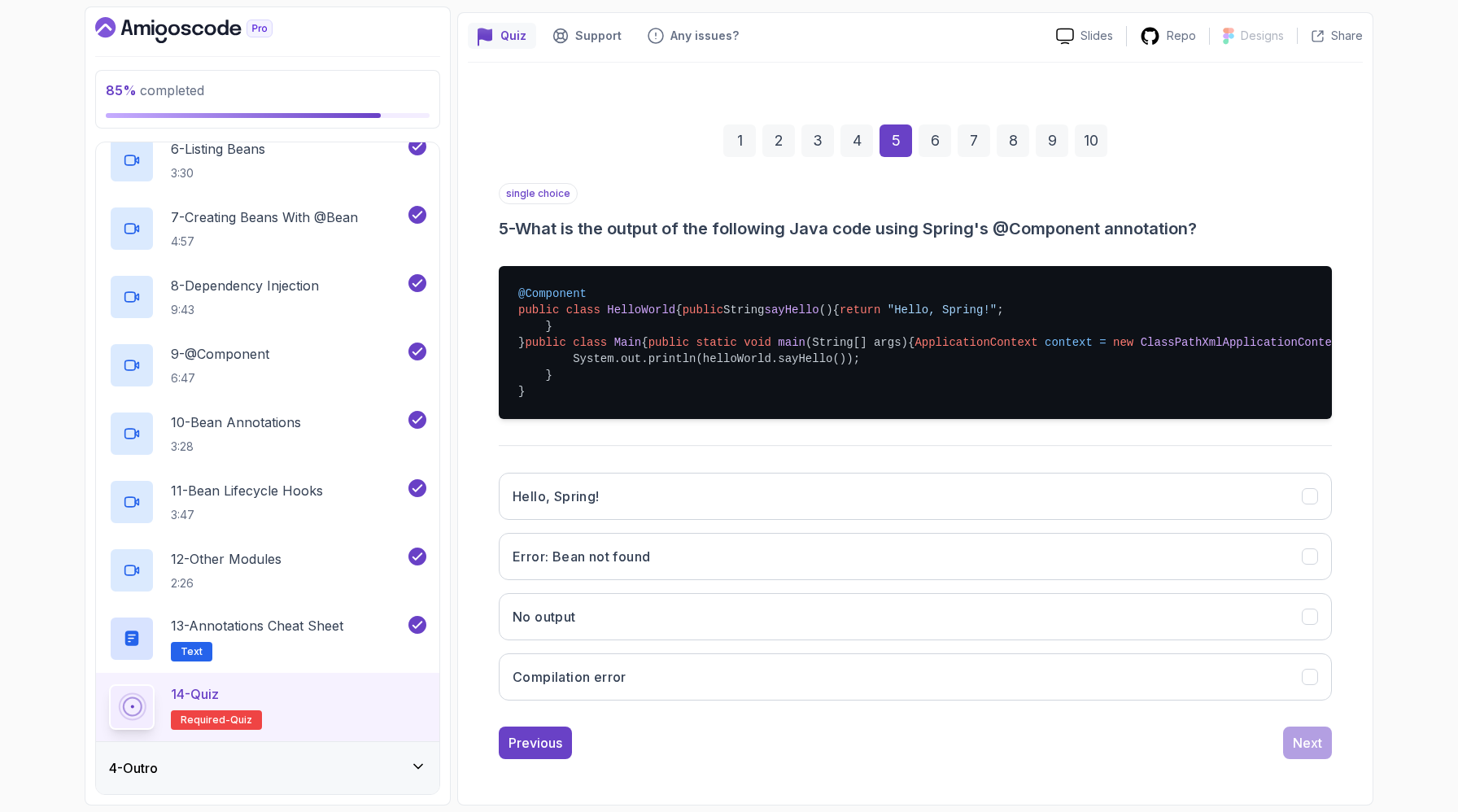
scroll to position [387, 0]
click at [1141, 350] on span "ClassPathXmlApplicationContext" at bounding box center [1244, 342] width 205 height 13
click at [733, 400] on pre "@Component public class HelloWorld { public String sayHello () { return "Hello,…" at bounding box center [915, 342] width 833 height 153
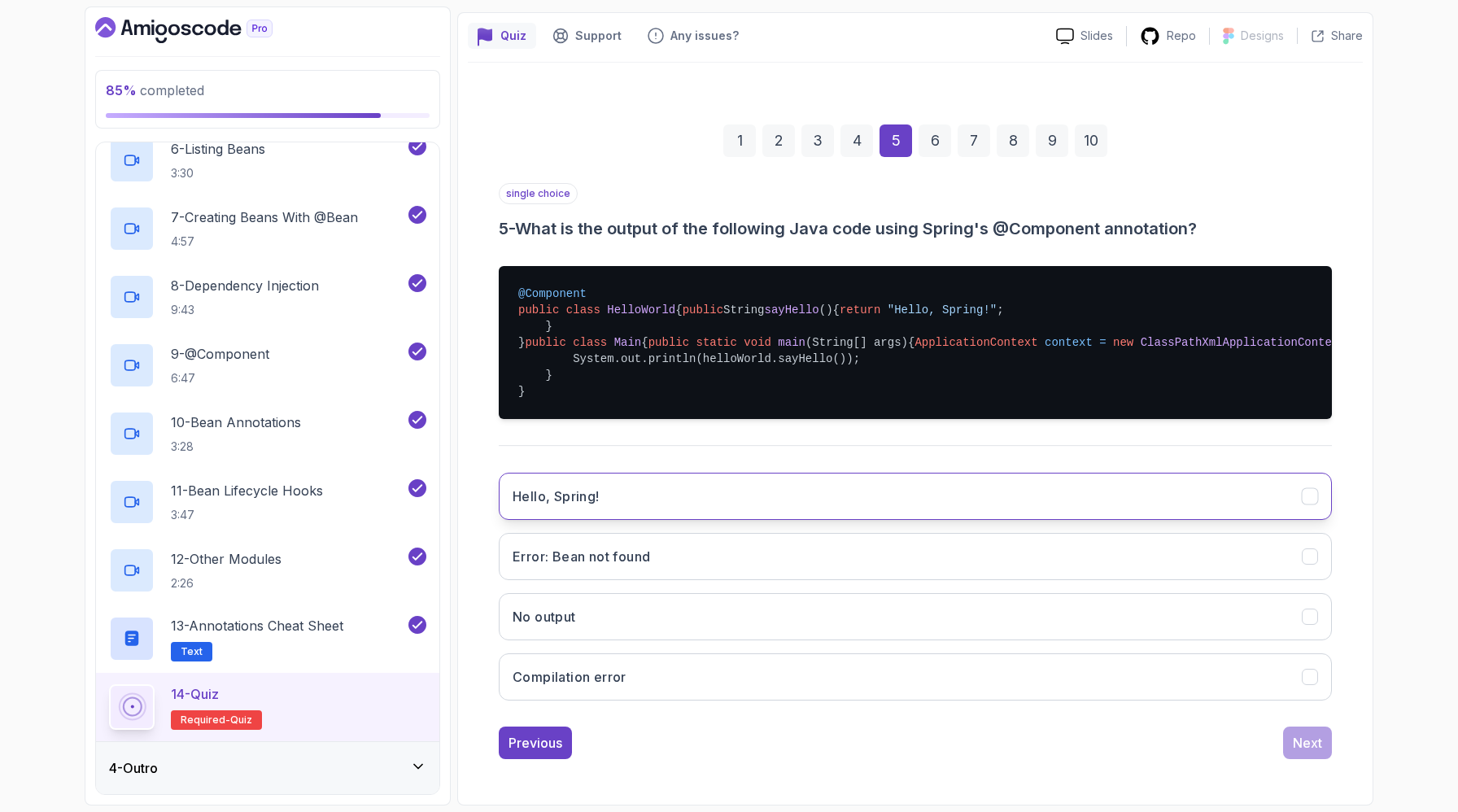
click at [664, 495] on button "Hello, Spring!" at bounding box center [915, 496] width 833 height 47
click at [1330, 759] on button "Next" at bounding box center [1307, 742] width 49 height 33
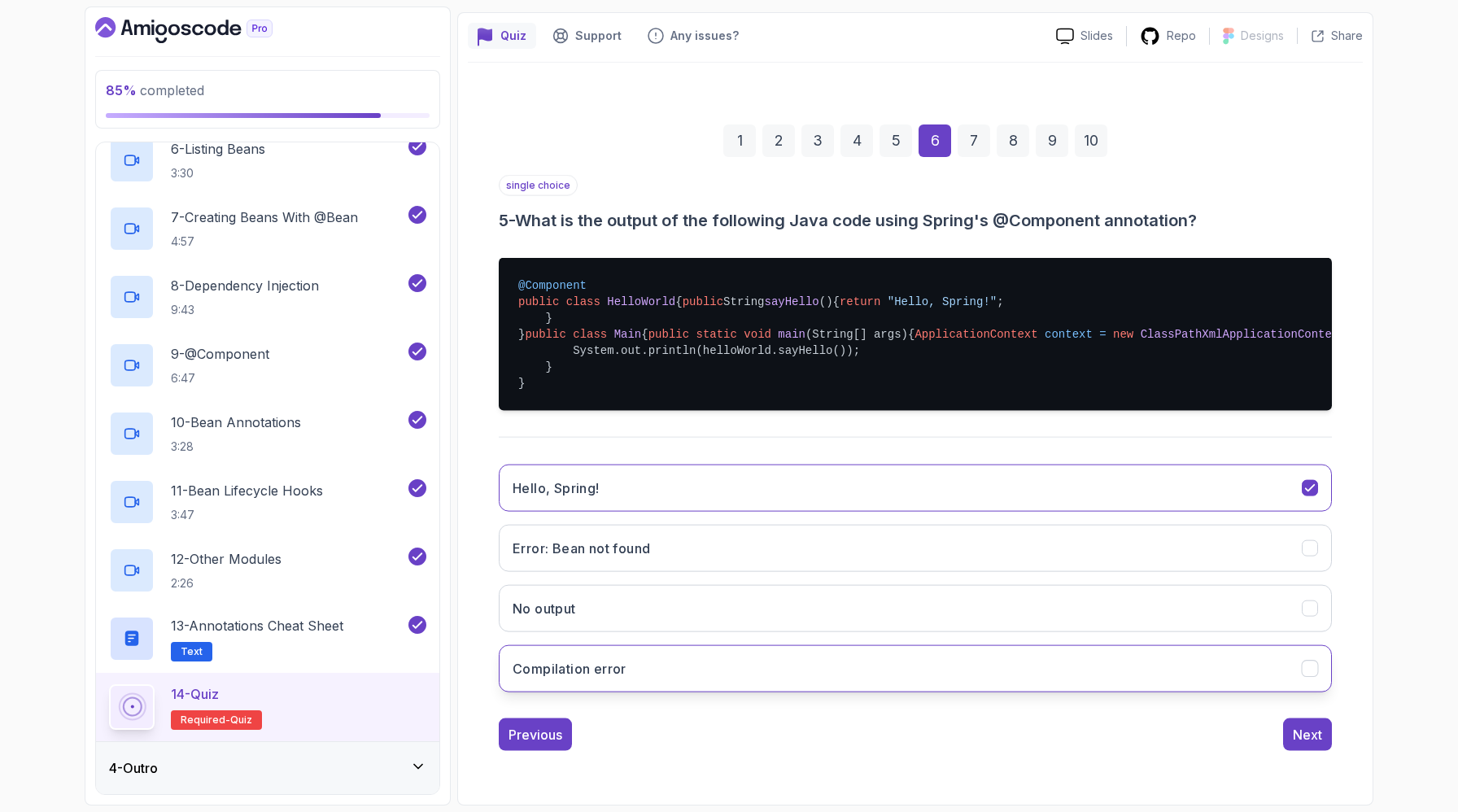
scroll to position [125, 0]
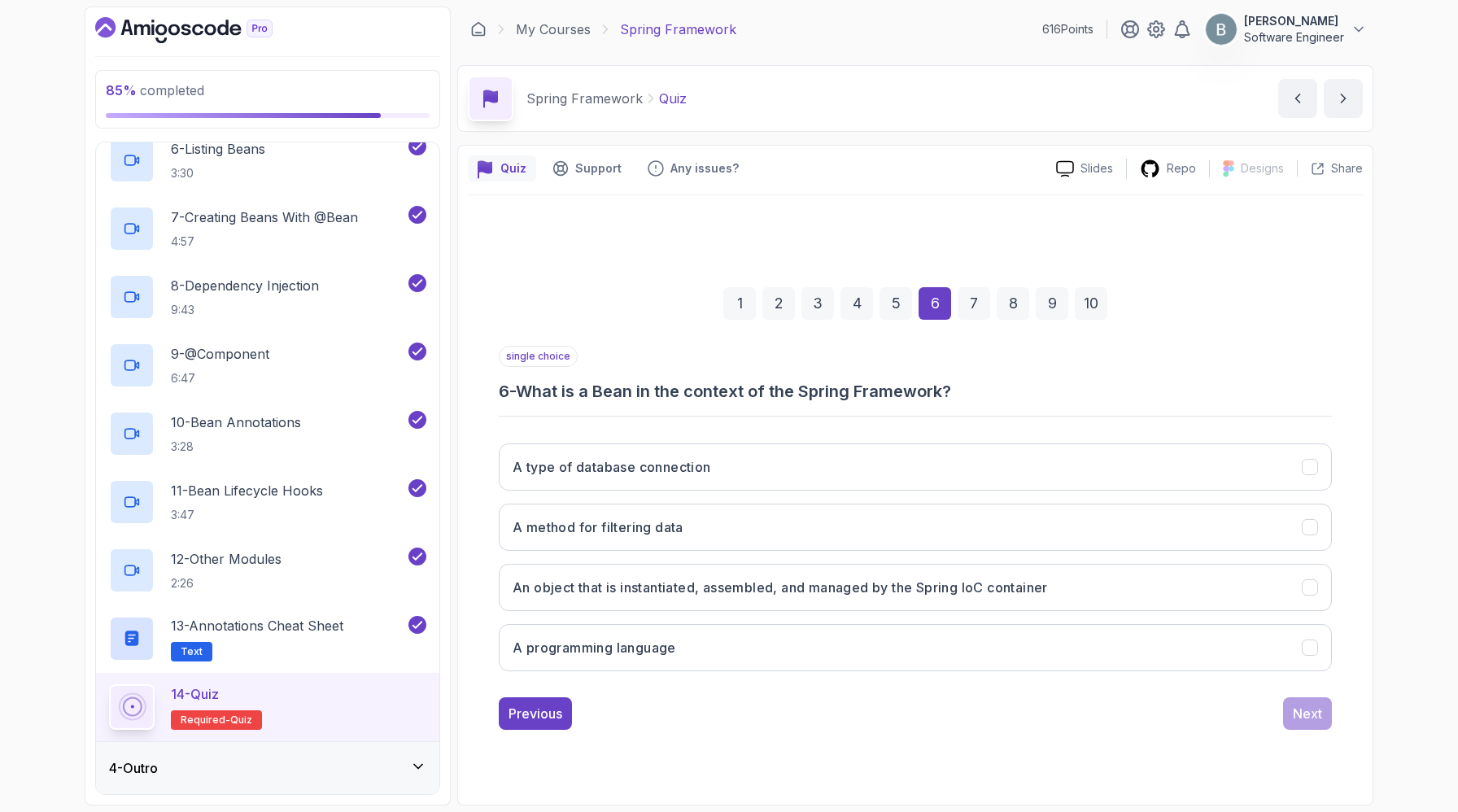
click at [770, 538] on div "A type of database connection A method for filtering data An object that is ins…" at bounding box center [915, 558] width 833 height 254
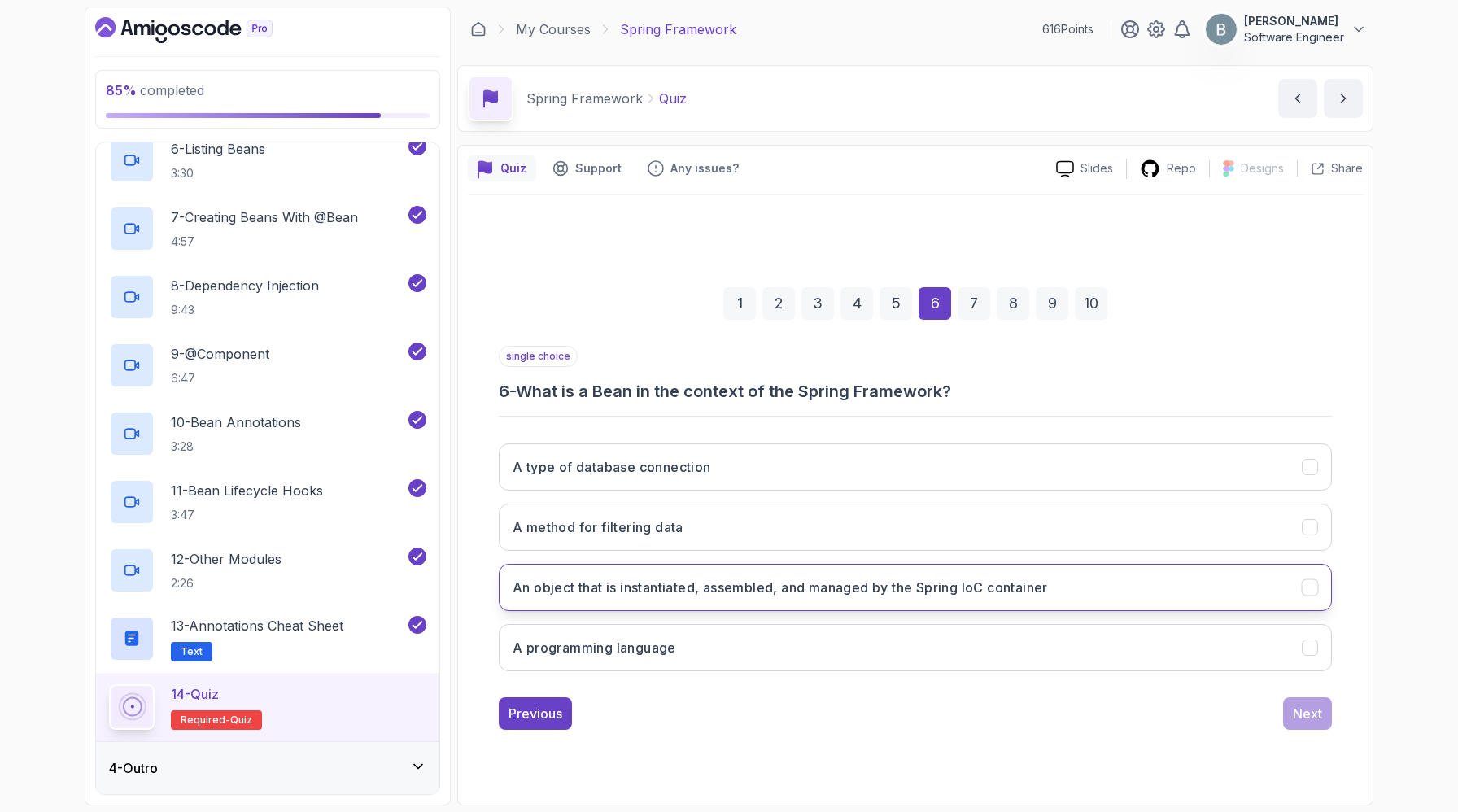
click at [769, 564] on button "An object that is instantiated, assembled, and managed by the Spring IoC contai…" at bounding box center [915, 587] width 833 height 47
click at [1289, 714] on button "Next" at bounding box center [1307, 713] width 49 height 33
click at [912, 606] on button "A design pattern that allows the removal of hard-coded dependencies and makes i…" at bounding box center [915, 587] width 833 height 47
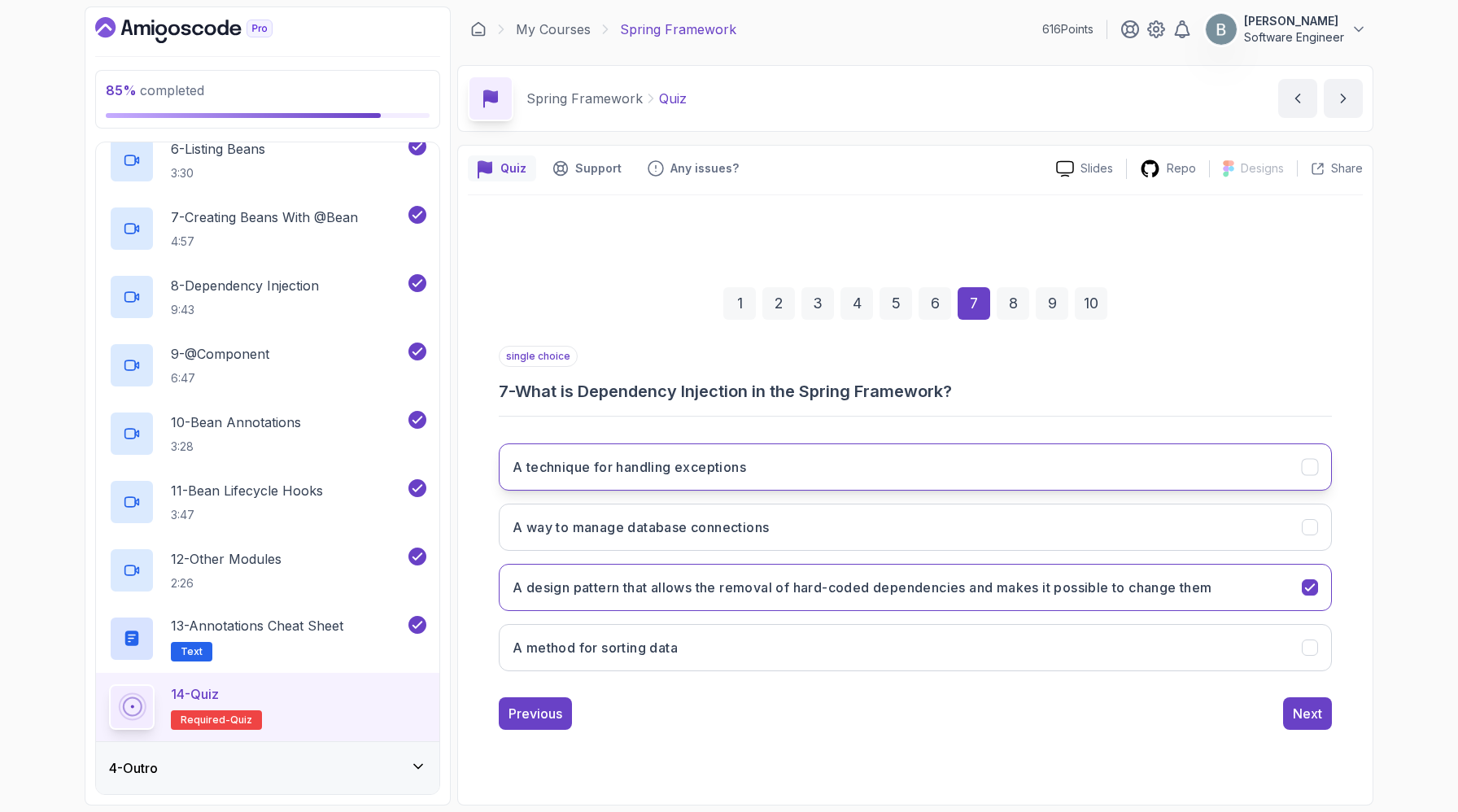
click at [1045, 443] on button "A technique for handling exceptions" at bounding box center [915, 466] width 833 height 47
click at [902, 564] on button "A design pattern that allows the removal of hard-coded dependencies and makes i…" at bounding box center [915, 587] width 833 height 47
click at [1320, 730] on button "Next" at bounding box center [1307, 713] width 49 height 33
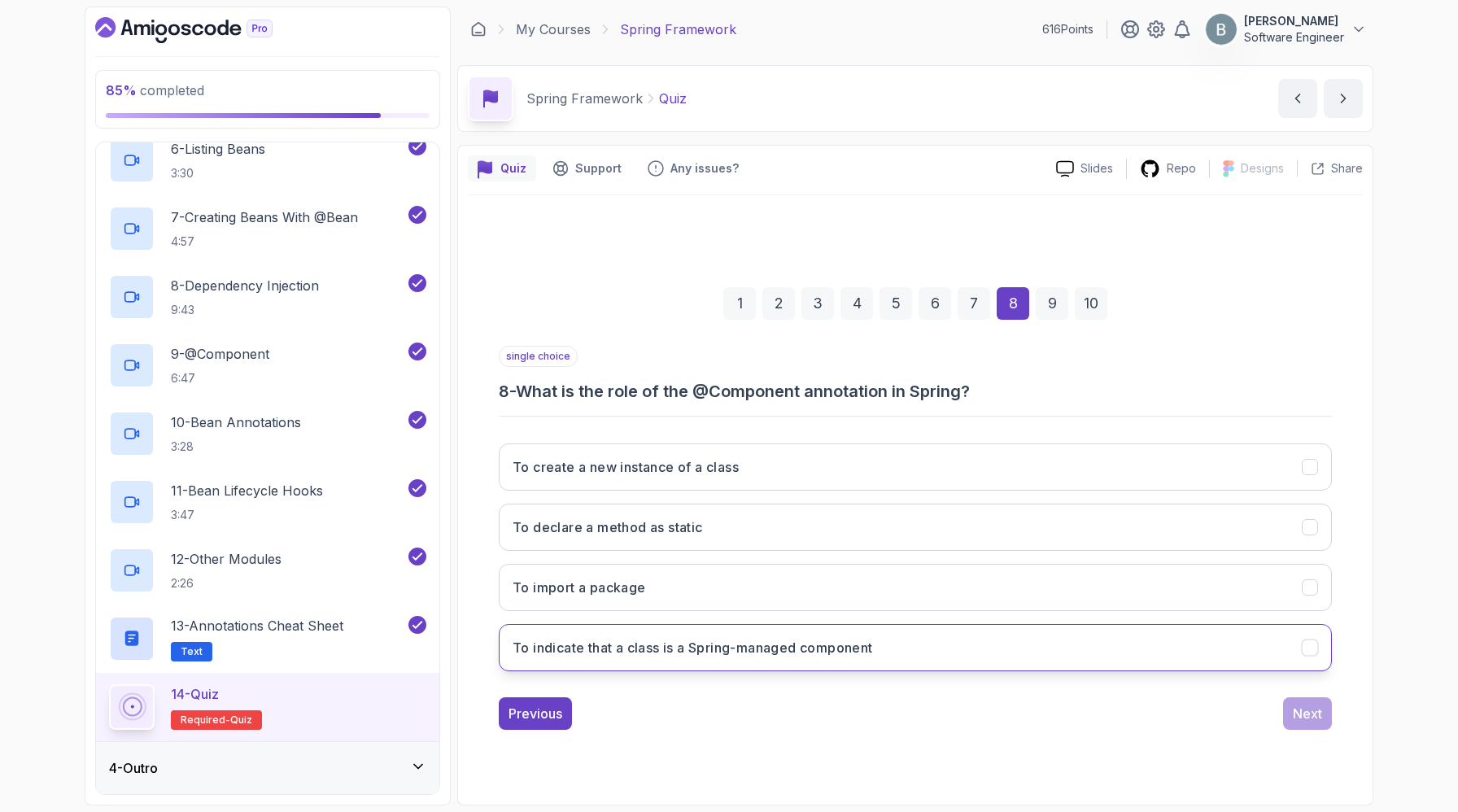
click at [830, 654] on h3 "To indicate that a class is a Spring-managed component" at bounding box center [693, 648] width 360 height 19
click at [1283, 730] on button "Next" at bounding box center [1307, 713] width 49 height 33
click at [727, 625] on button "Using the getBeanDefinitionNames() method" at bounding box center [915, 647] width 833 height 47
click at [1296, 718] on div "Next" at bounding box center [1307, 713] width 29 height 19
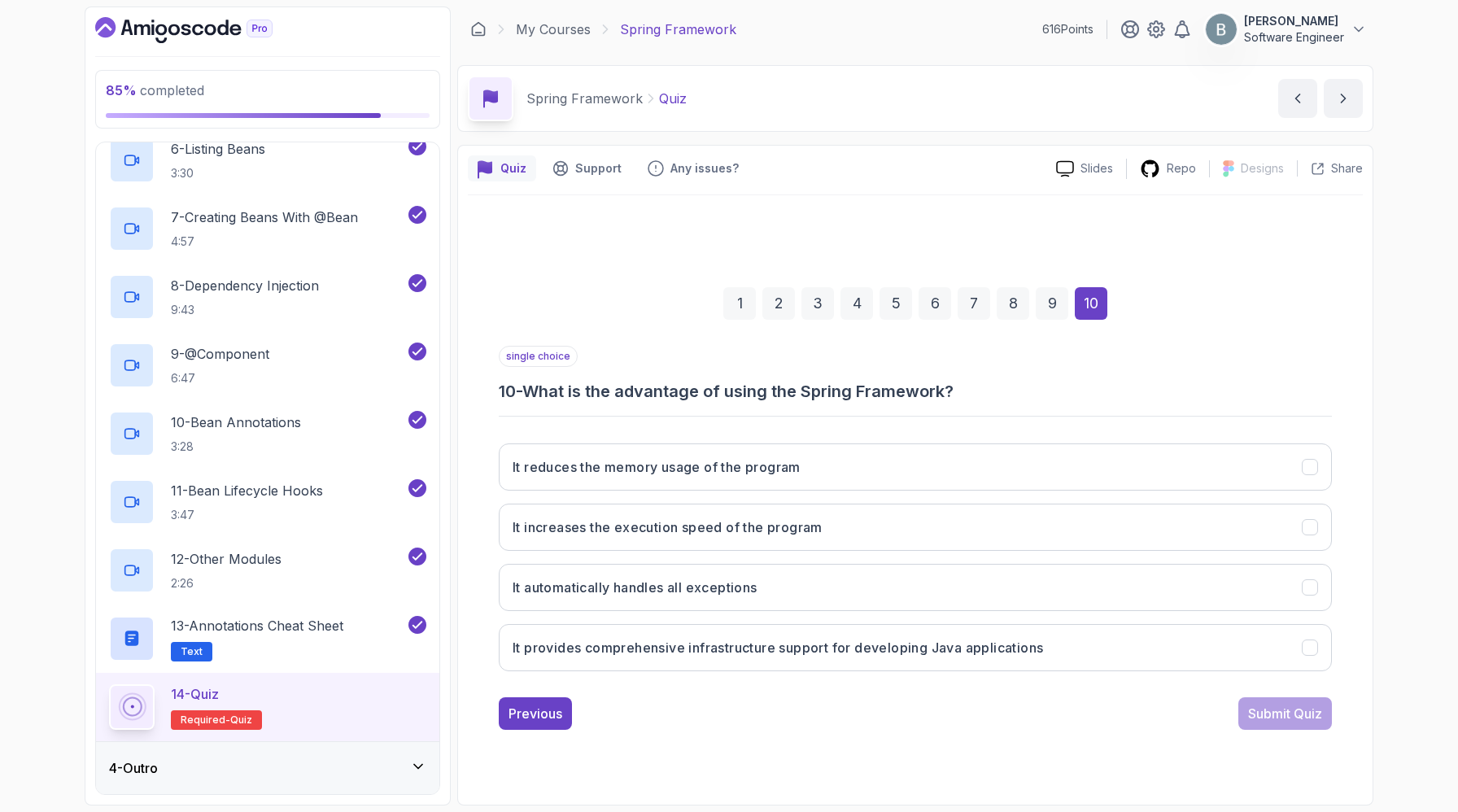
click at [743, 673] on div "It reduces the memory usage of the program It increases the execution speed of …" at bounding box center [915, 558] width 833 height 254
click at [743, 658] on button "It provides comprehensive infrastructure support for developing Java applicatio…" at bounding box center [915, 647] width 833 height 47
click at [1245, 730] on button "Submit Quiz" at bounding box center [1285, 713] width 94 height 33
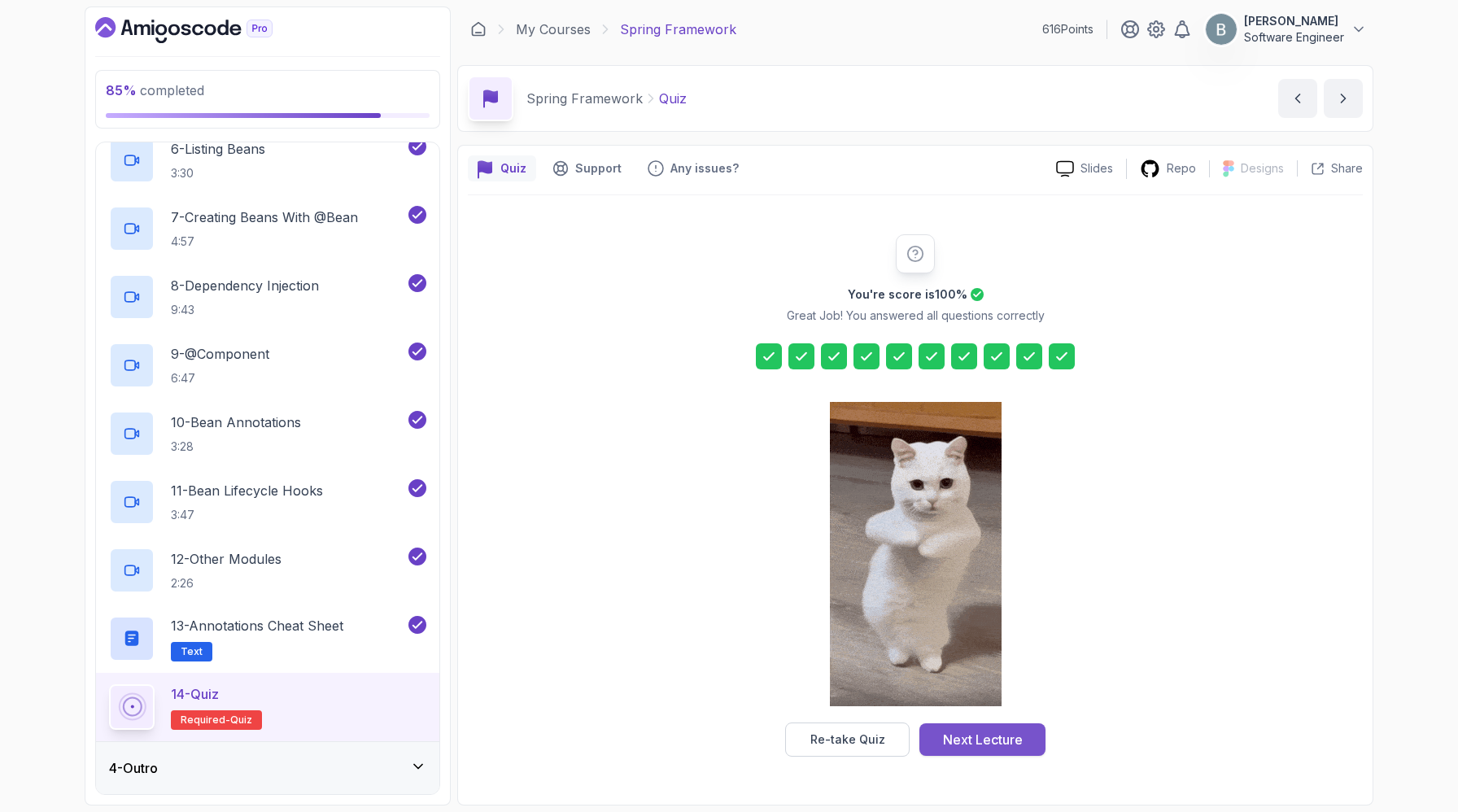
click at [1026, 725] on button "Next Lecture" at bounding box center [982, 740] width 126 height 33
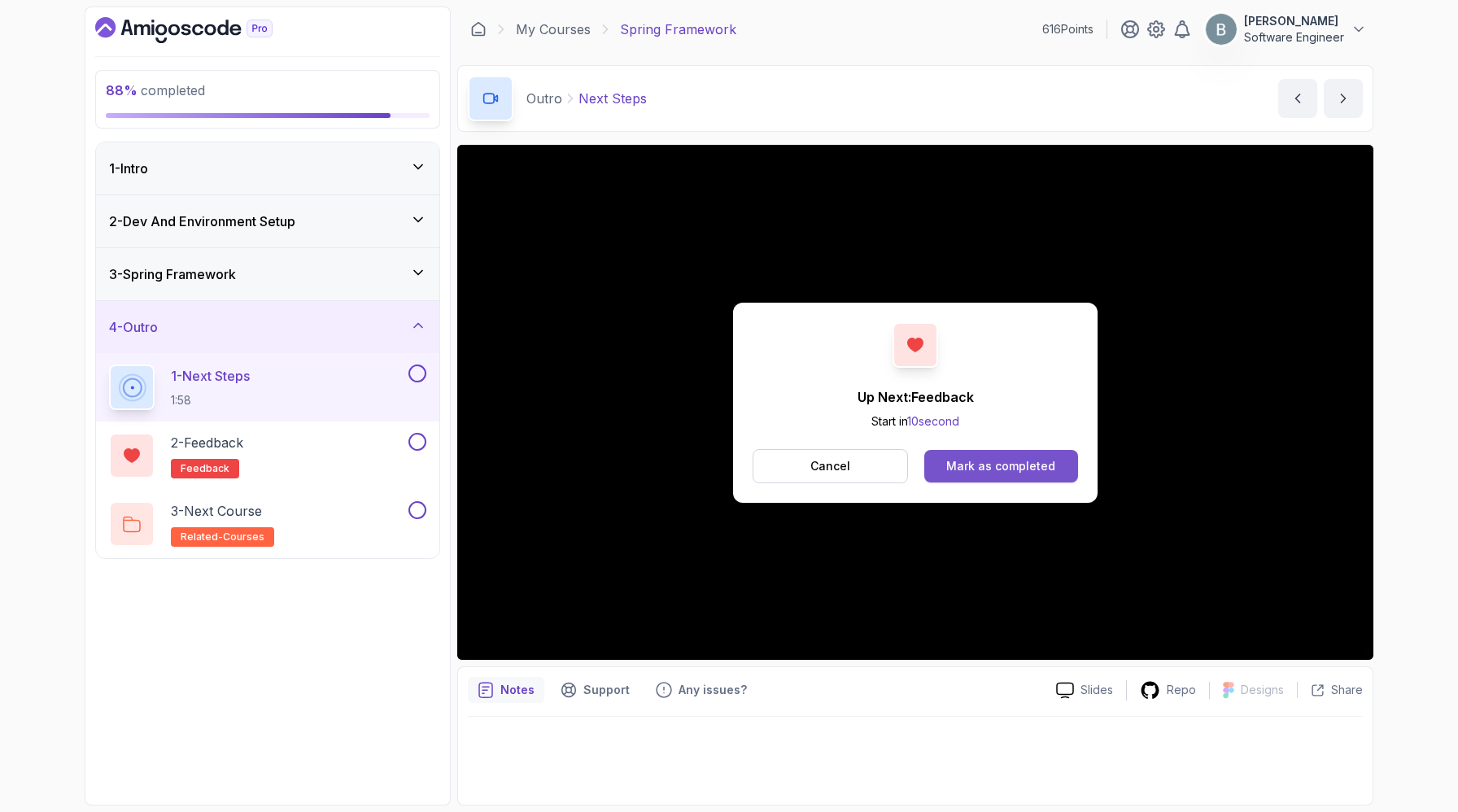
click at [1045, 474] on div "Mark as completed" at bounding box center [1001, 466] width 109 height 16
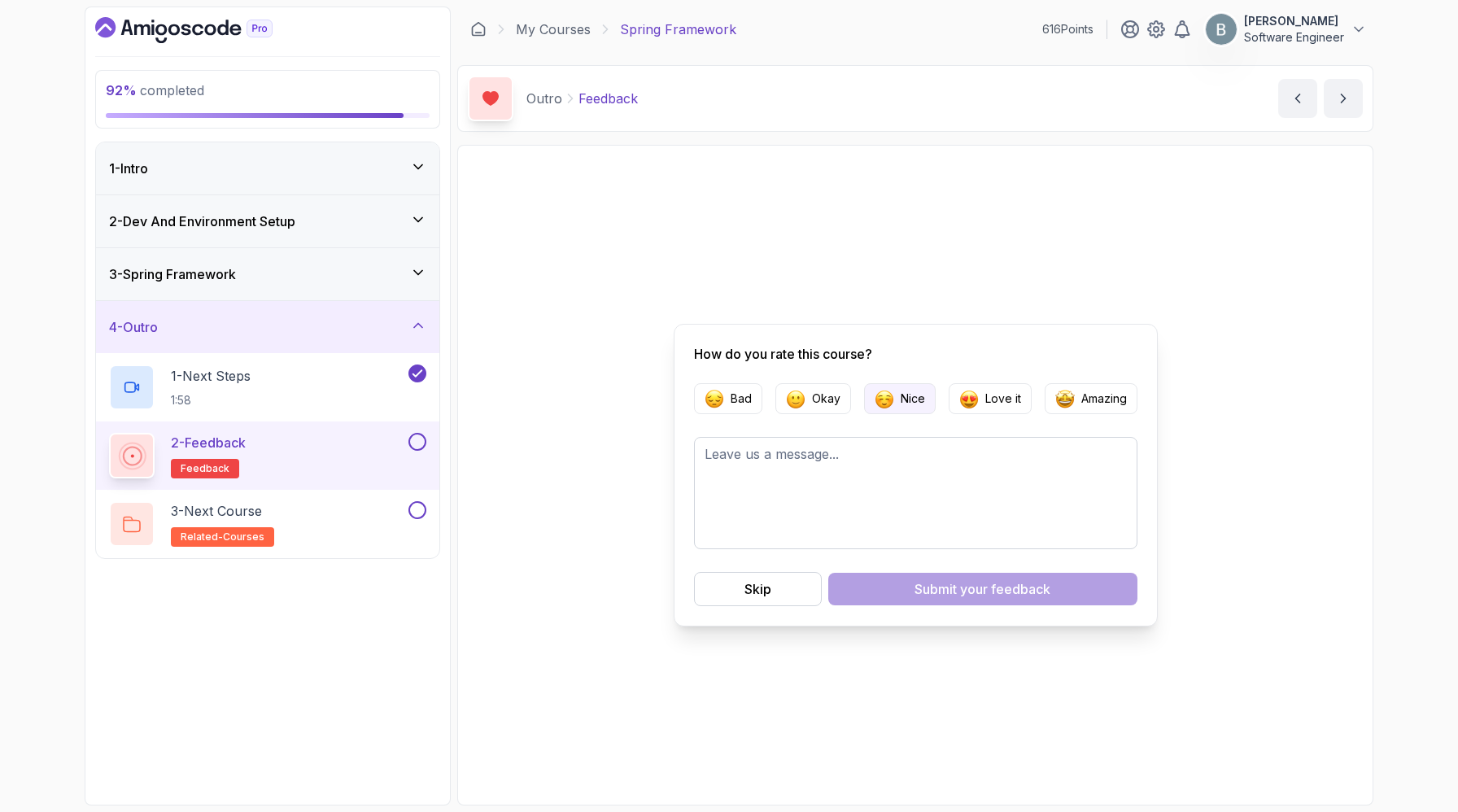
click at [875, 391] on img "button" at bounding box center [884, 399] width 19 height 19
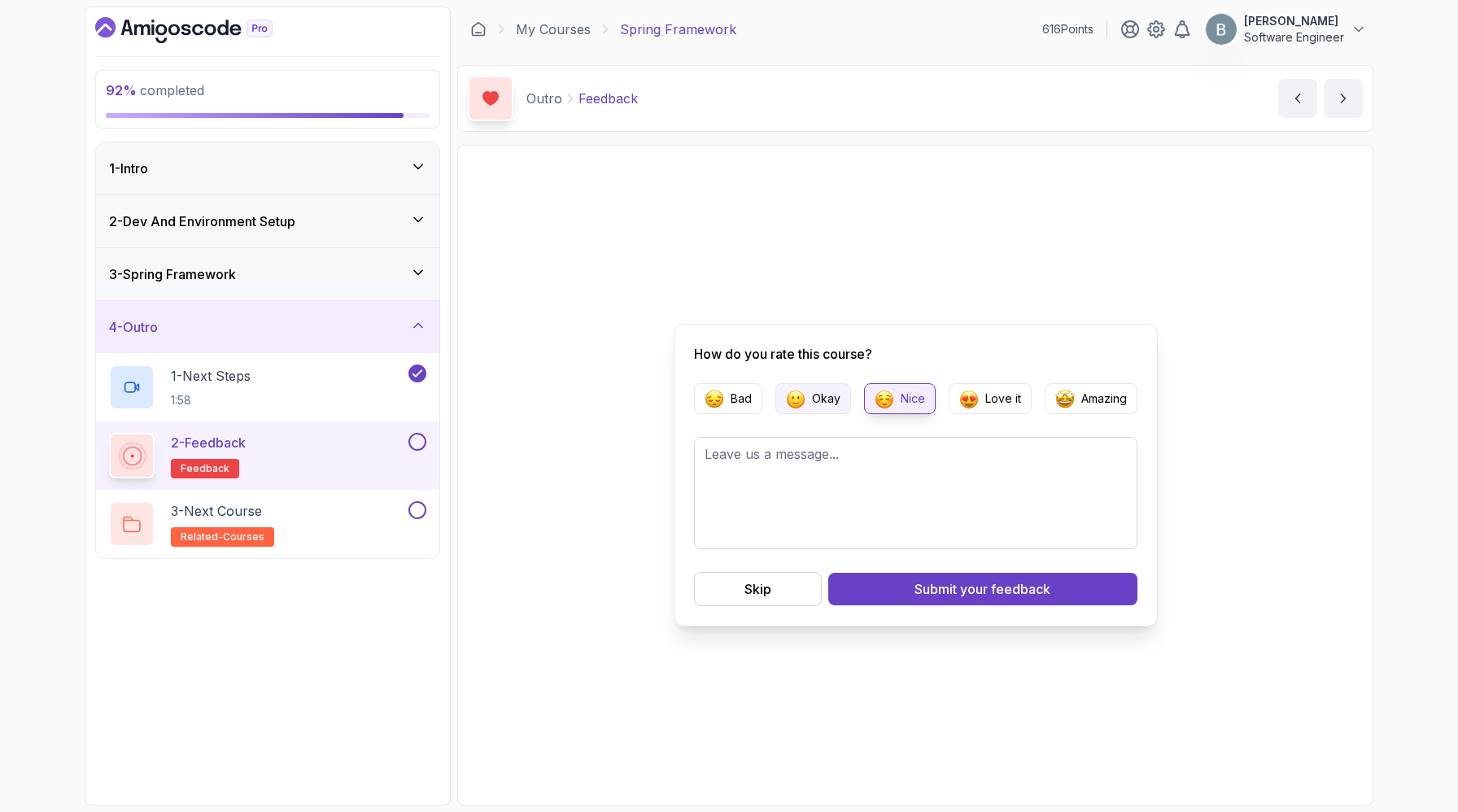
click at [812, 392] on p "Okay" at bounding box center [826, 399] width 28 height 16
click at [800, 484] on textarea at bounding box center [915, 492] width 443 height 112
click at [879, 404] on img "button" at bounding box center [884, 399] width 19 height 19
click at [763, 487] on textarea at bounding box center [915, 492] width 443 height 112
click at [747, 606] on button "Skip" at bounding box center [757, 589] width 128 height 34
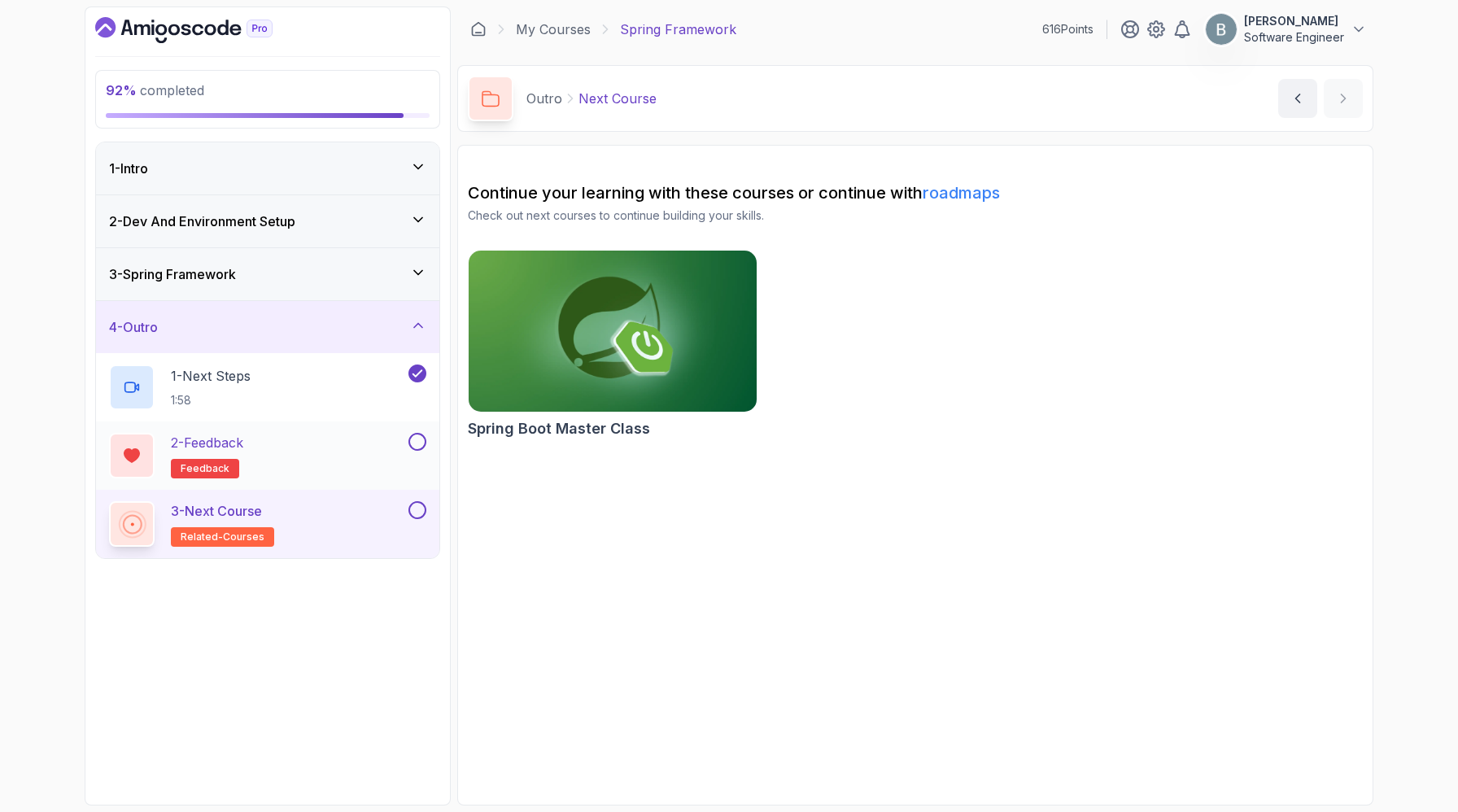
click at [412, 451] on button at bounding box center [417, 441] width 18 height 18
click at [371, 547] on div "3 - Next Course related-courses" at bounding box center [258, 524] width 297 height 46
click at [420, 519] on button at bounding box center [417, 510] width 18 height 18
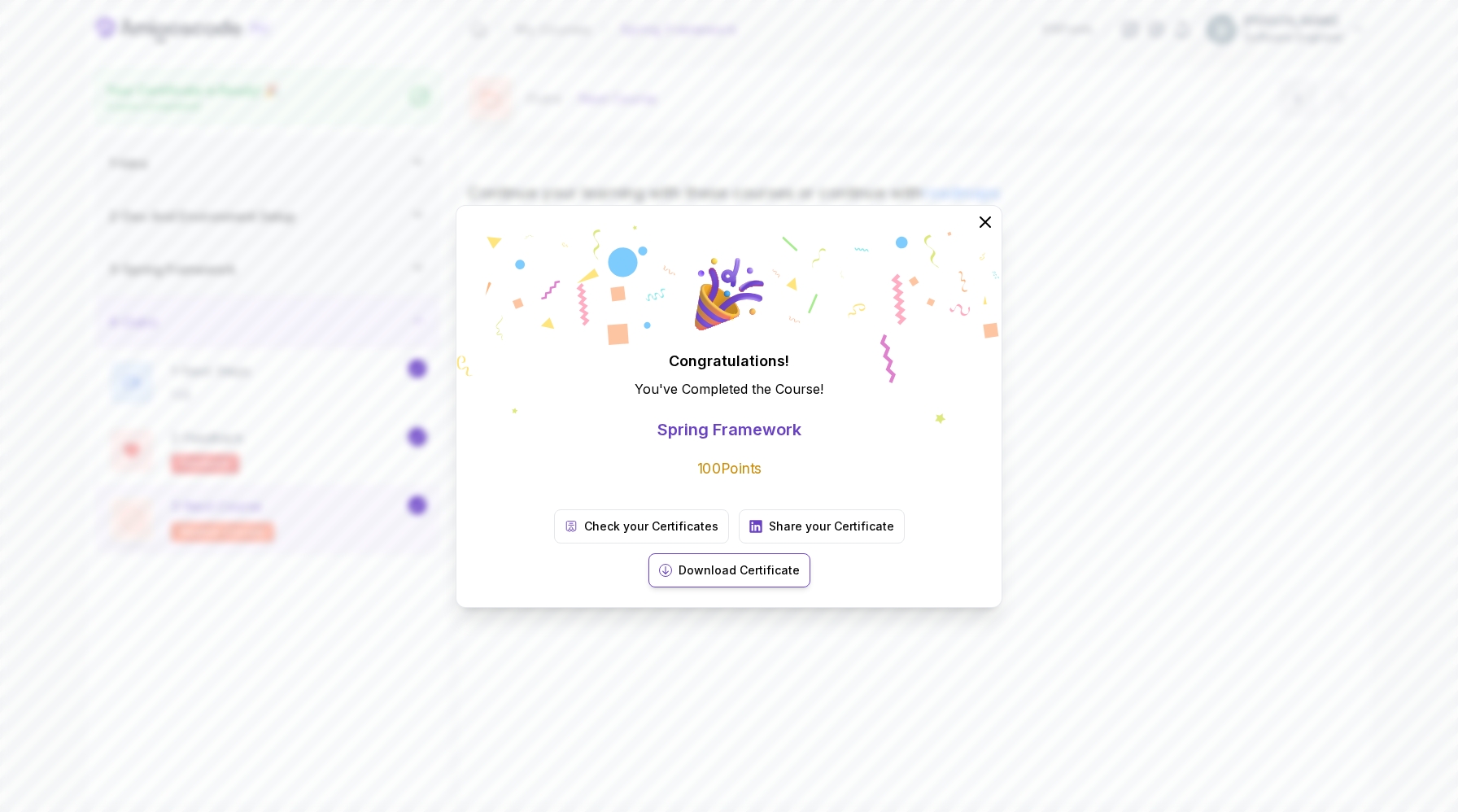
click at [800, 570] on p "Download Certificate" at bounding box center [739, 570] width 121 height 16
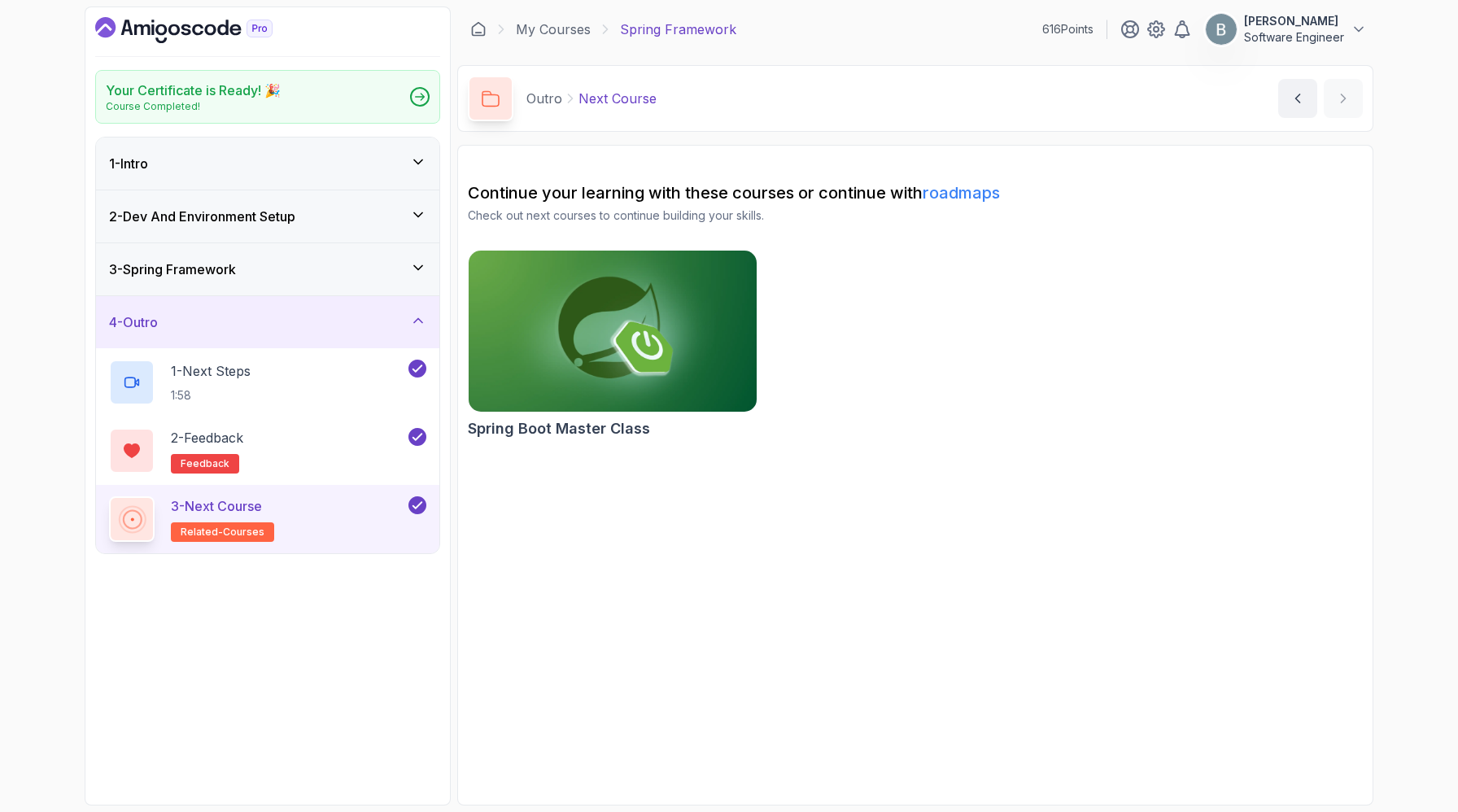
click at [1000, 203] on link "roadmaps" at bounding box center [961, 192] width 78 height 19
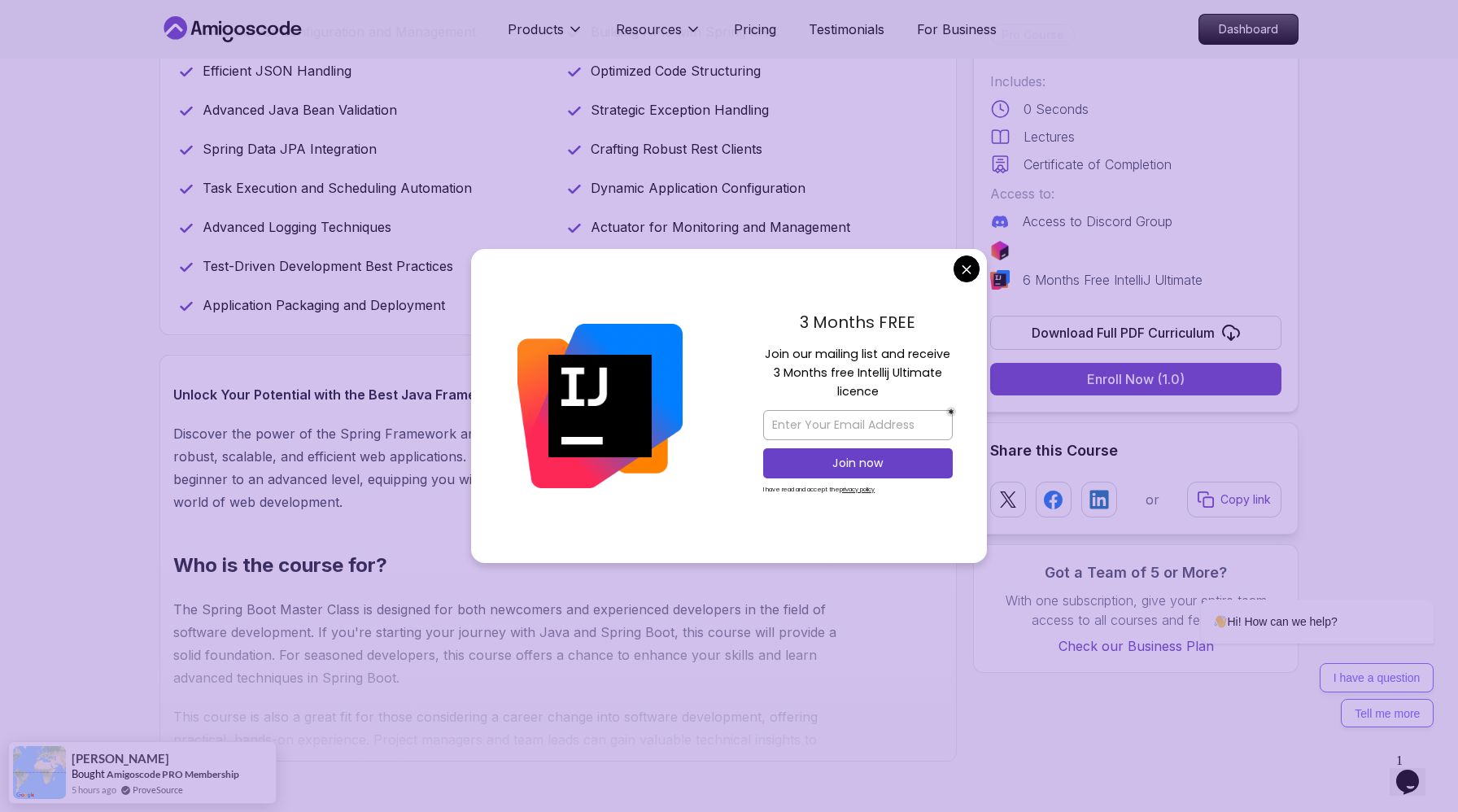
scroll to position [887, 0]
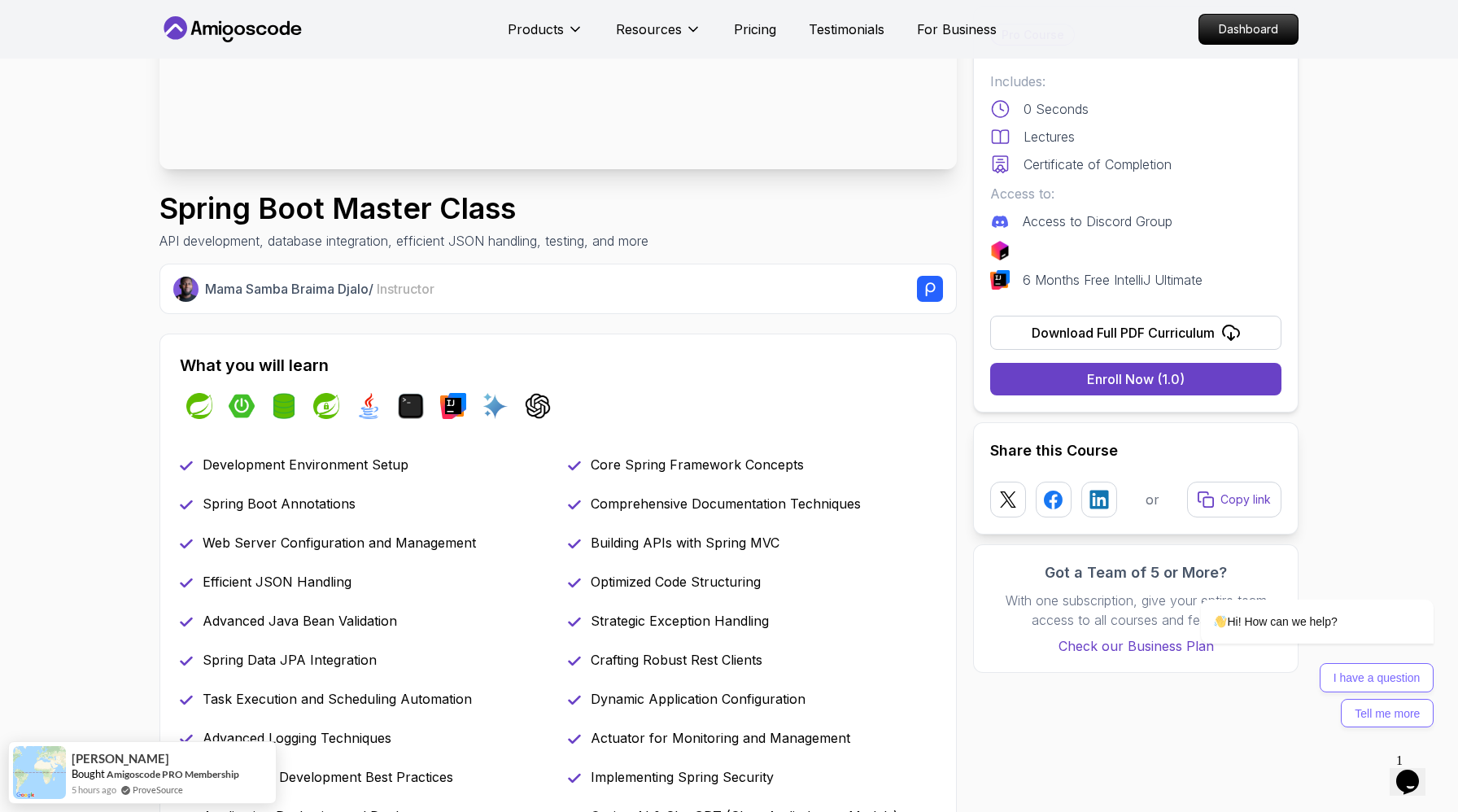
scroll to position [0, 0]
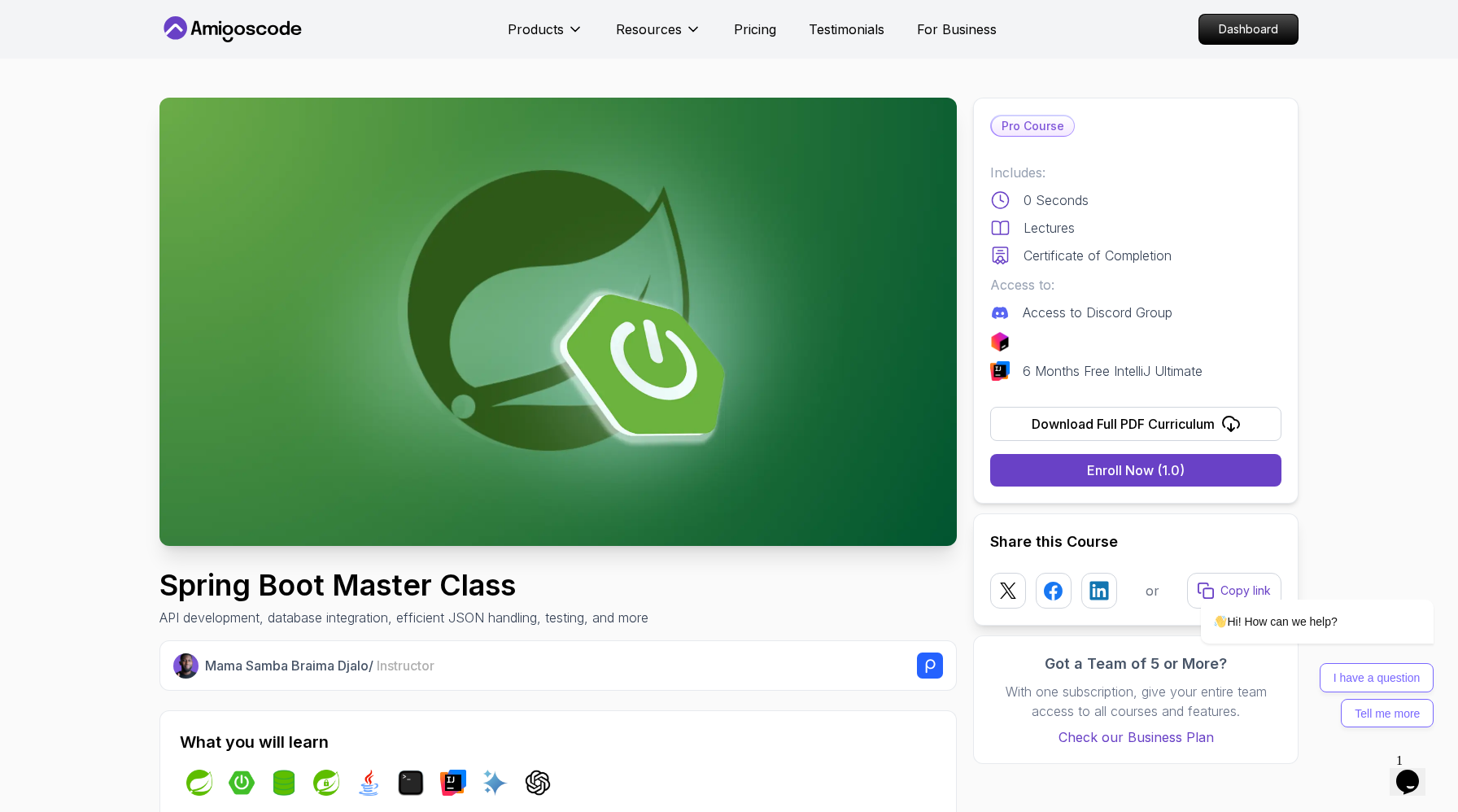
click at [811, 506] on img at bounding box center [558, 322] width 797 height 448
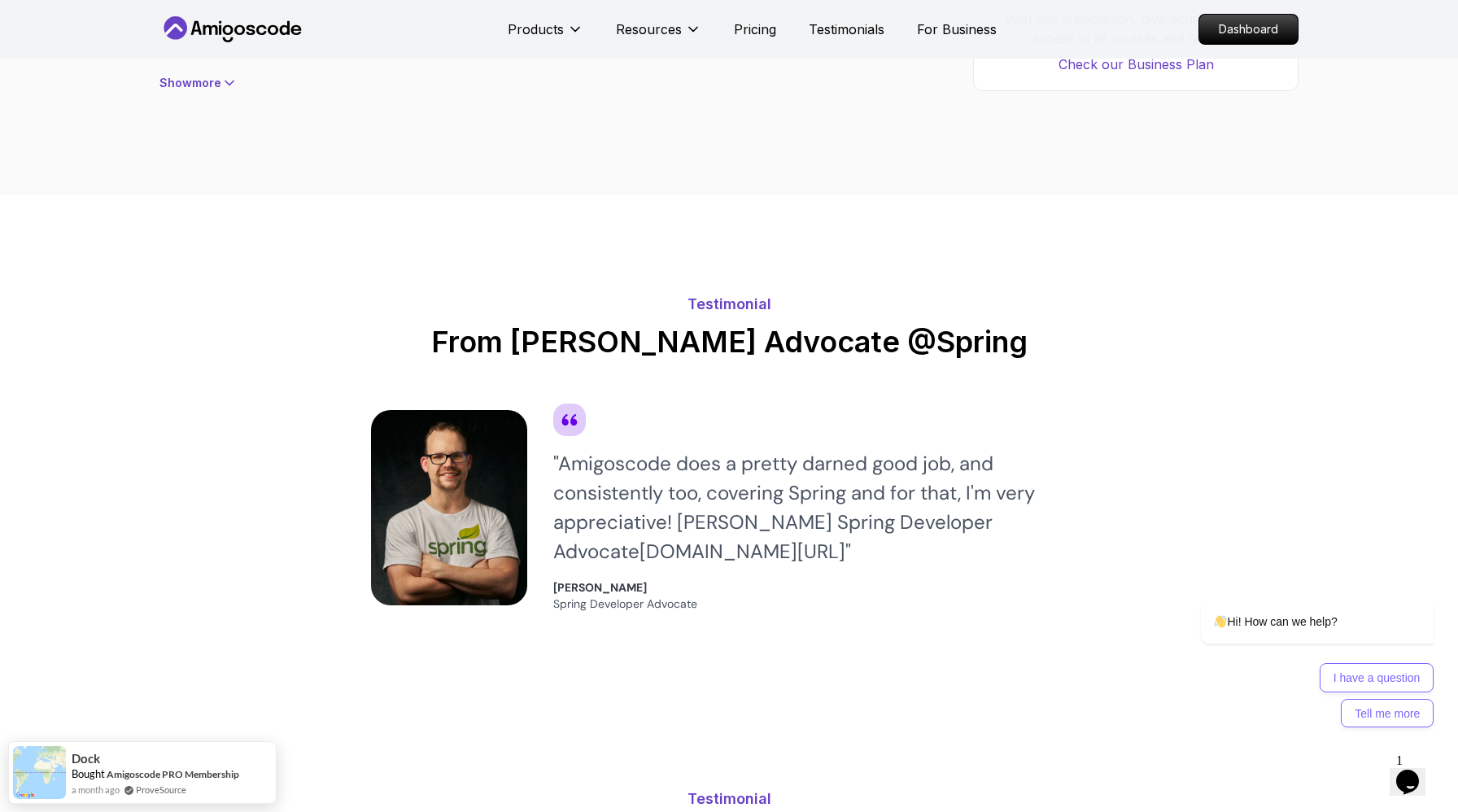
scroll to position [1583, 0]
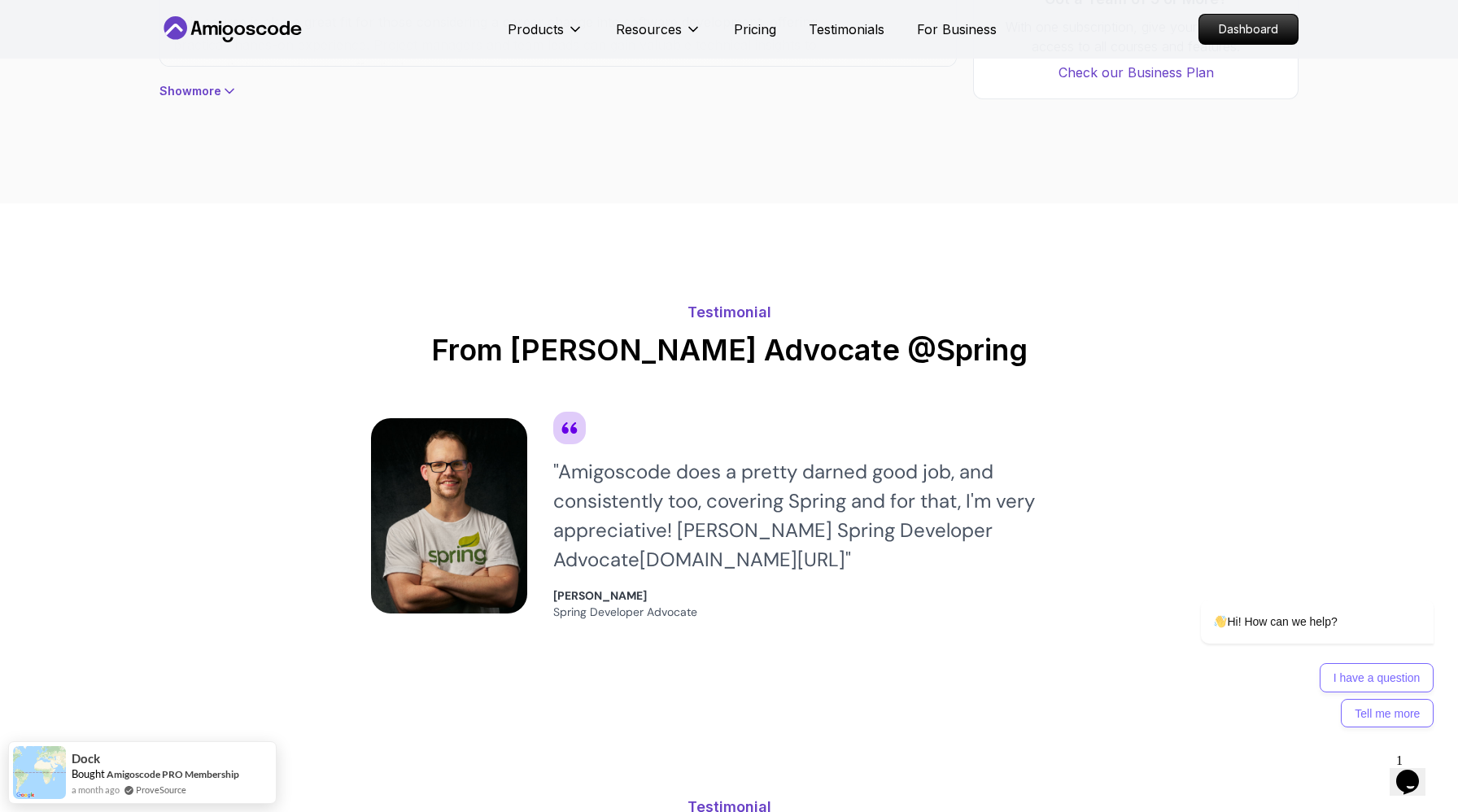
click at [216, 99] on p "Show more" at bounding box center [191, 91] width 62 height 16
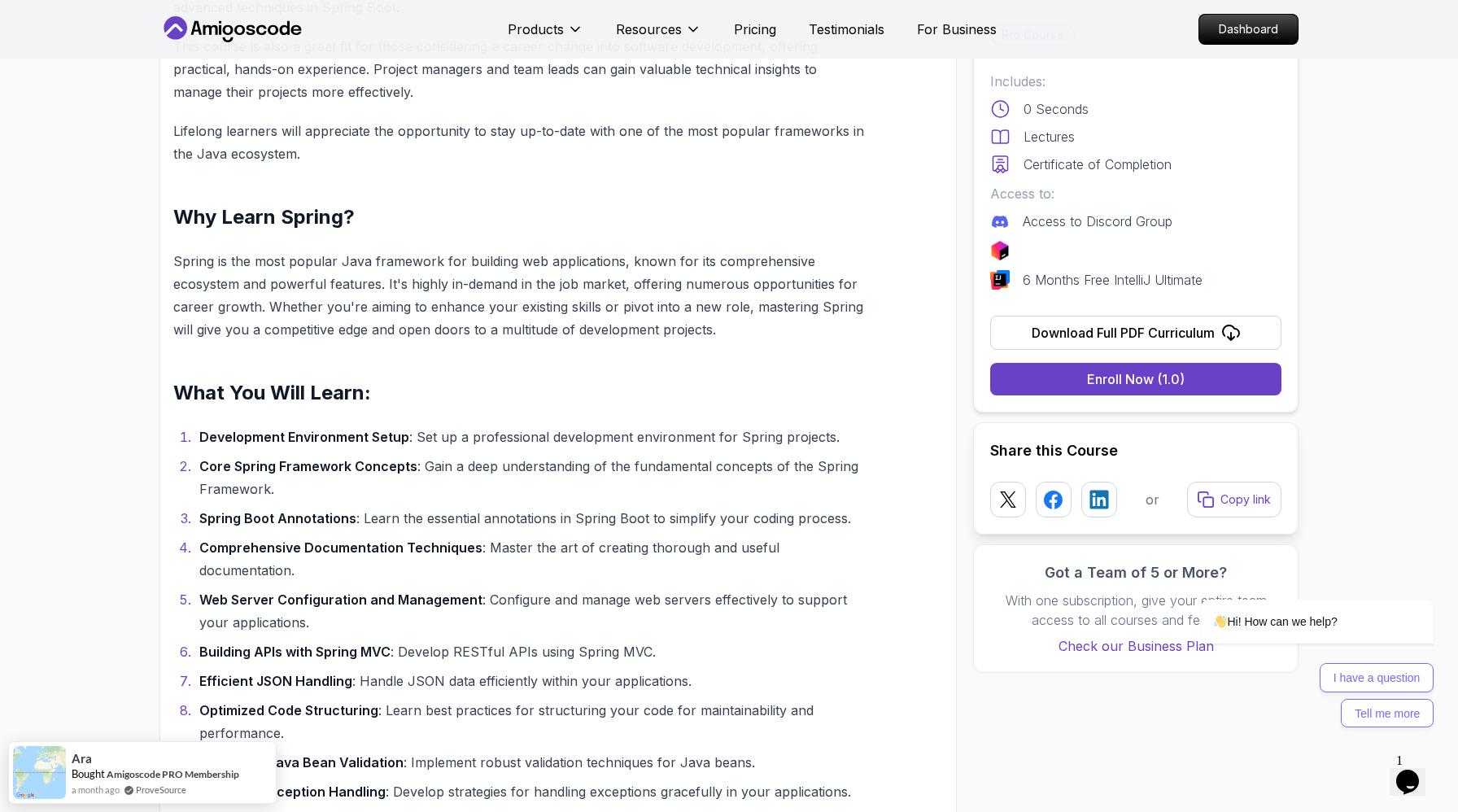
scroll to position [1555, 0]
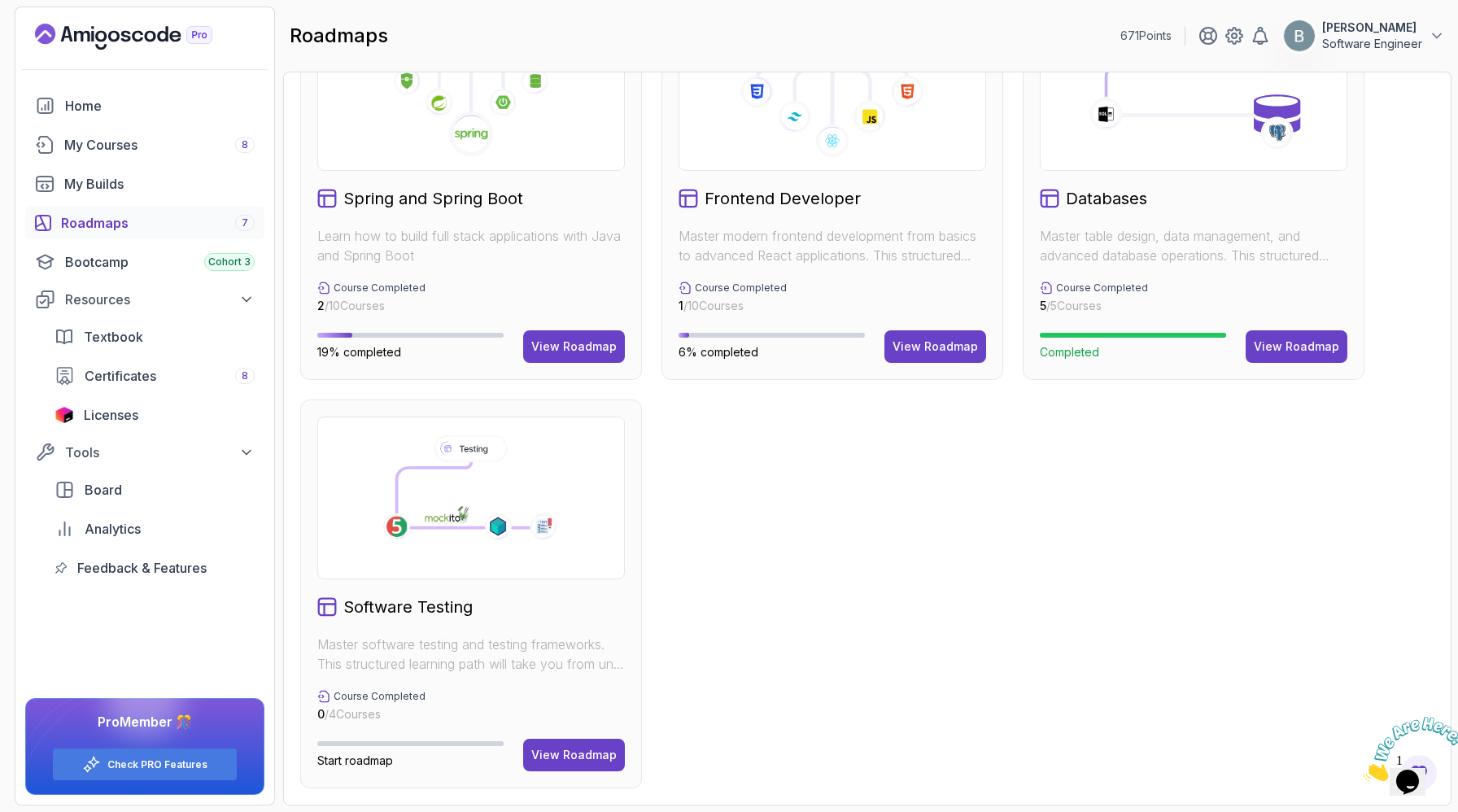
scroll to position [224, 0]
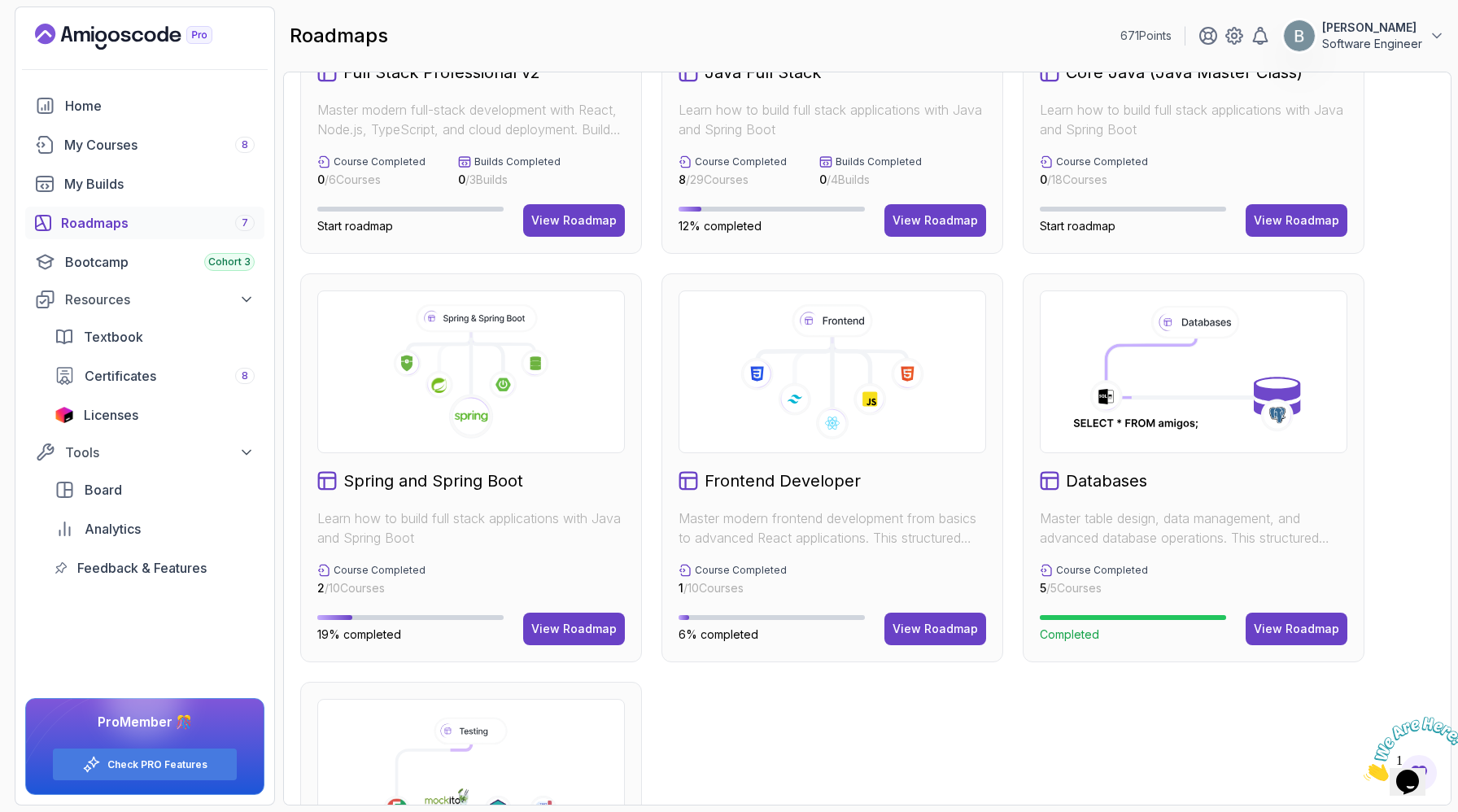
click at [537, 440] on icon at bounding box center [470, 372] width 280 height 135
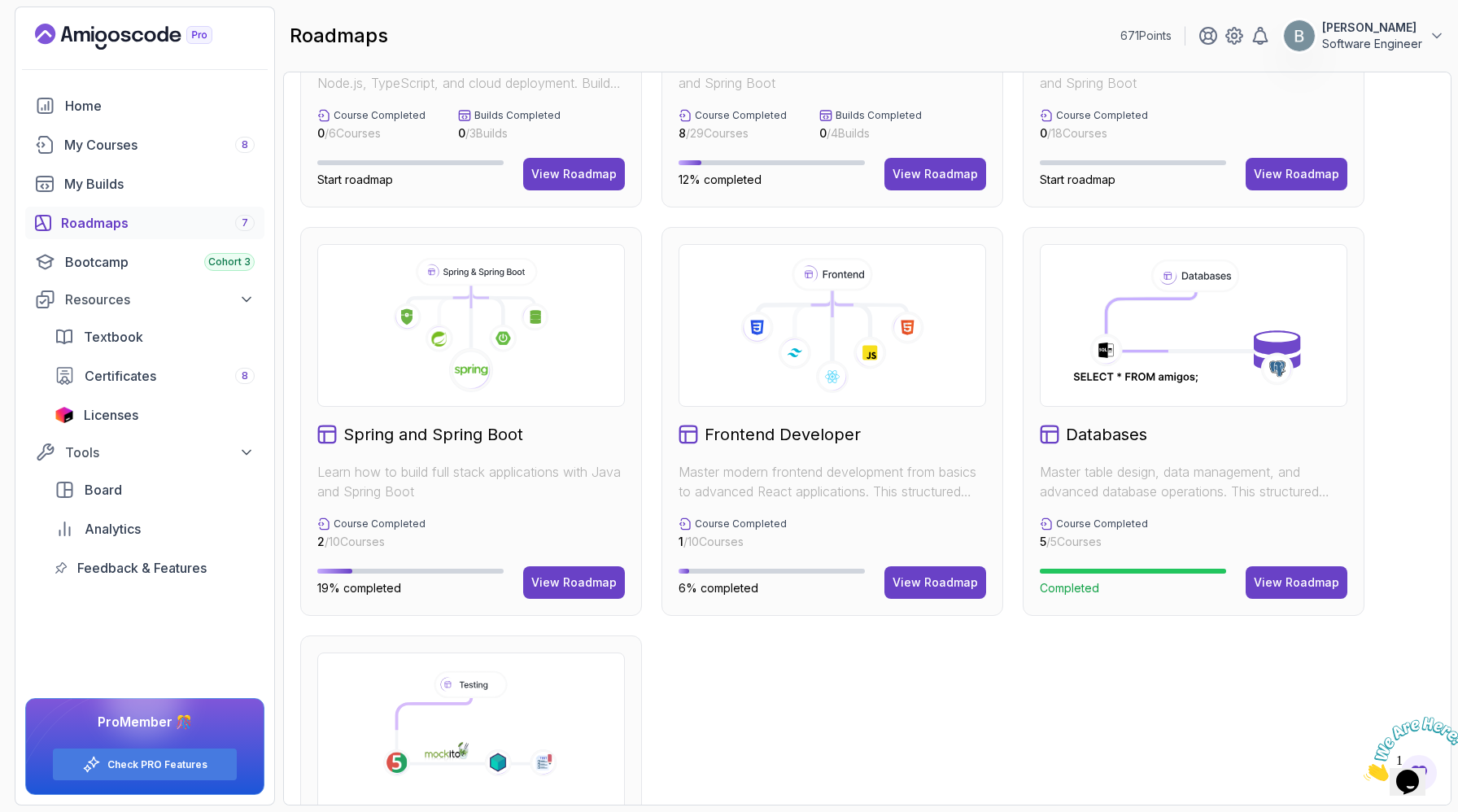
scroll to position [416, 0]
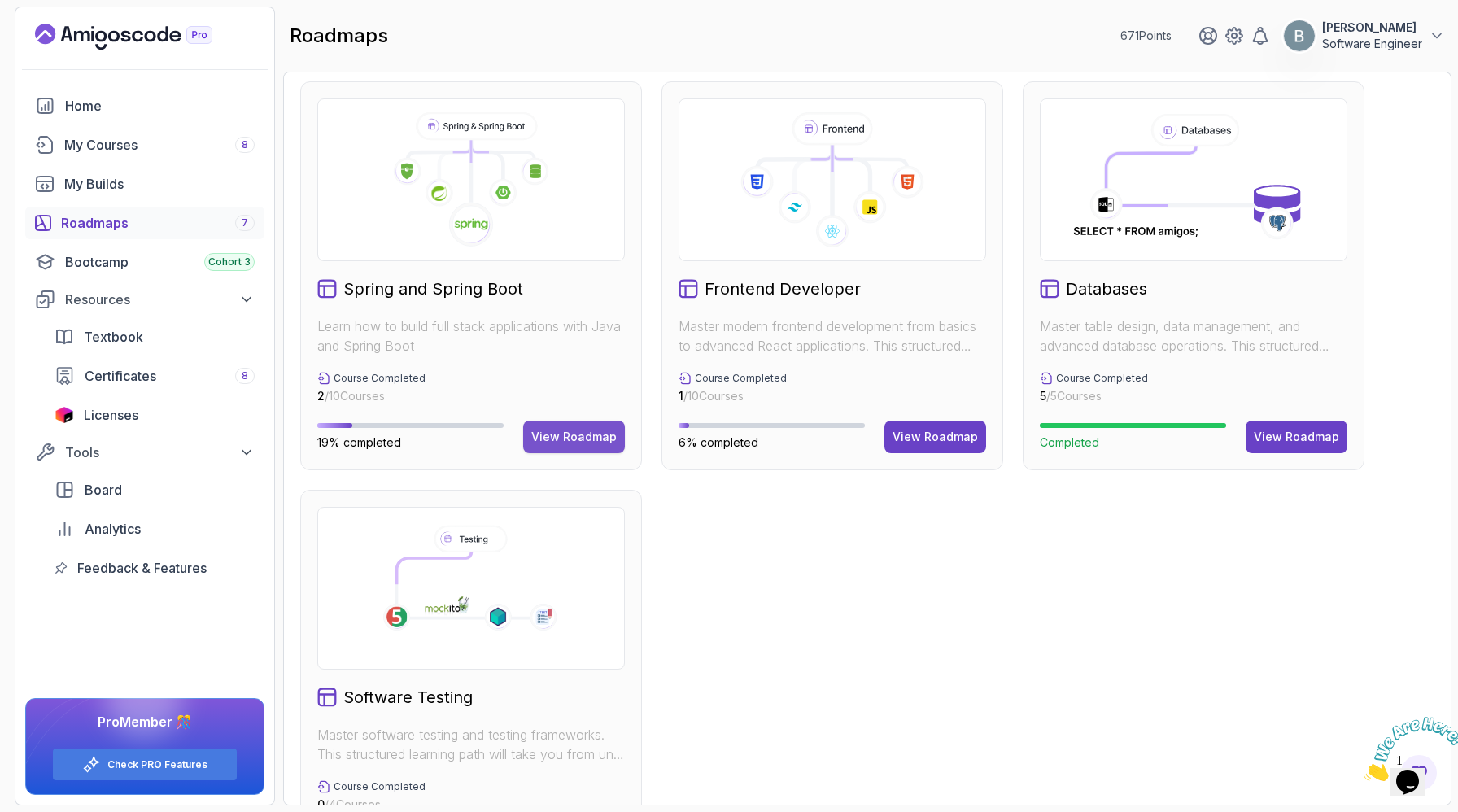
click at [529, 454] on button "View Roadmap" at bounding box center [574, 437] width 101 height 33
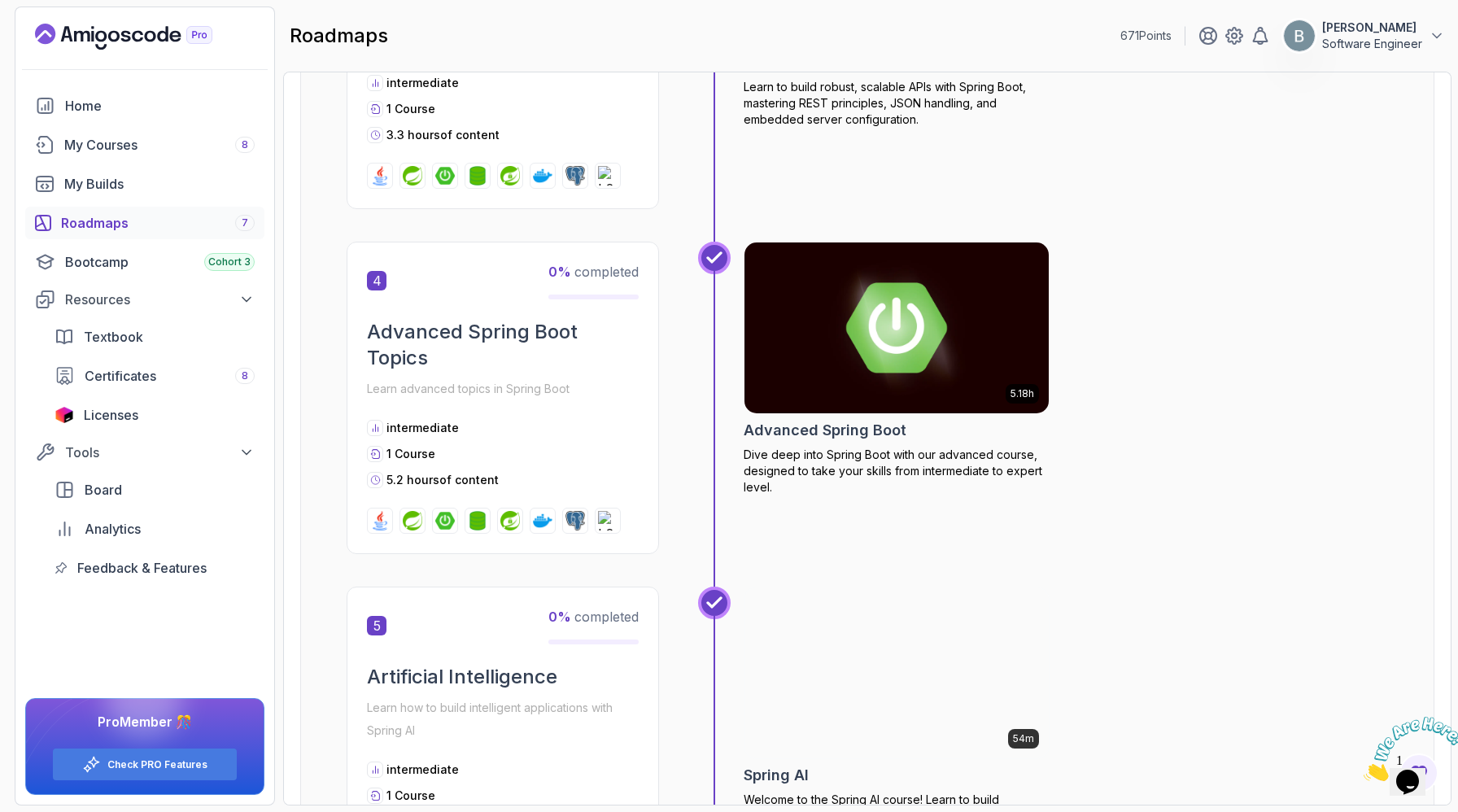
scroll to position [981, 0]
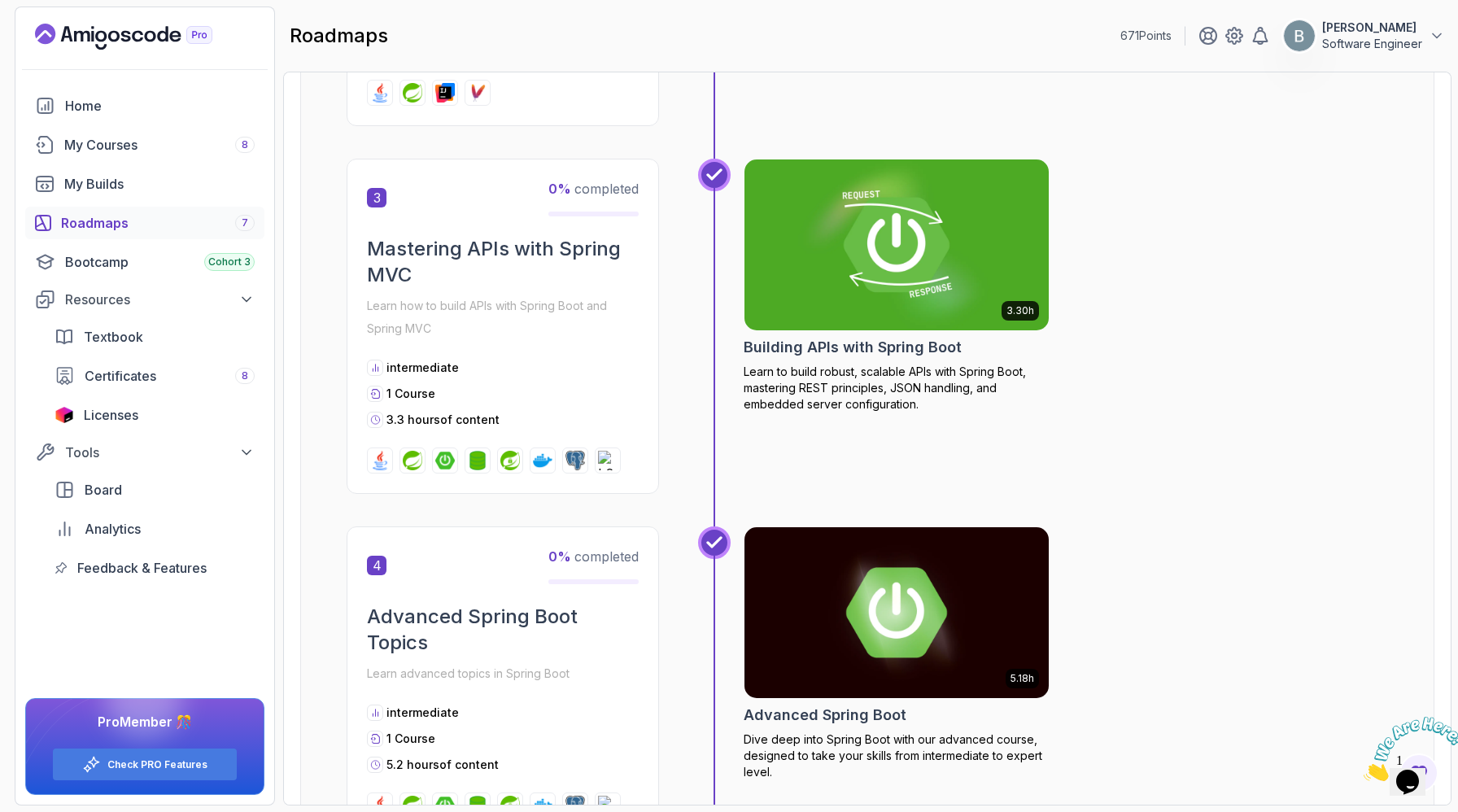
click at [910, 335] on img at bounding box center [897, 244] width 319 height 179
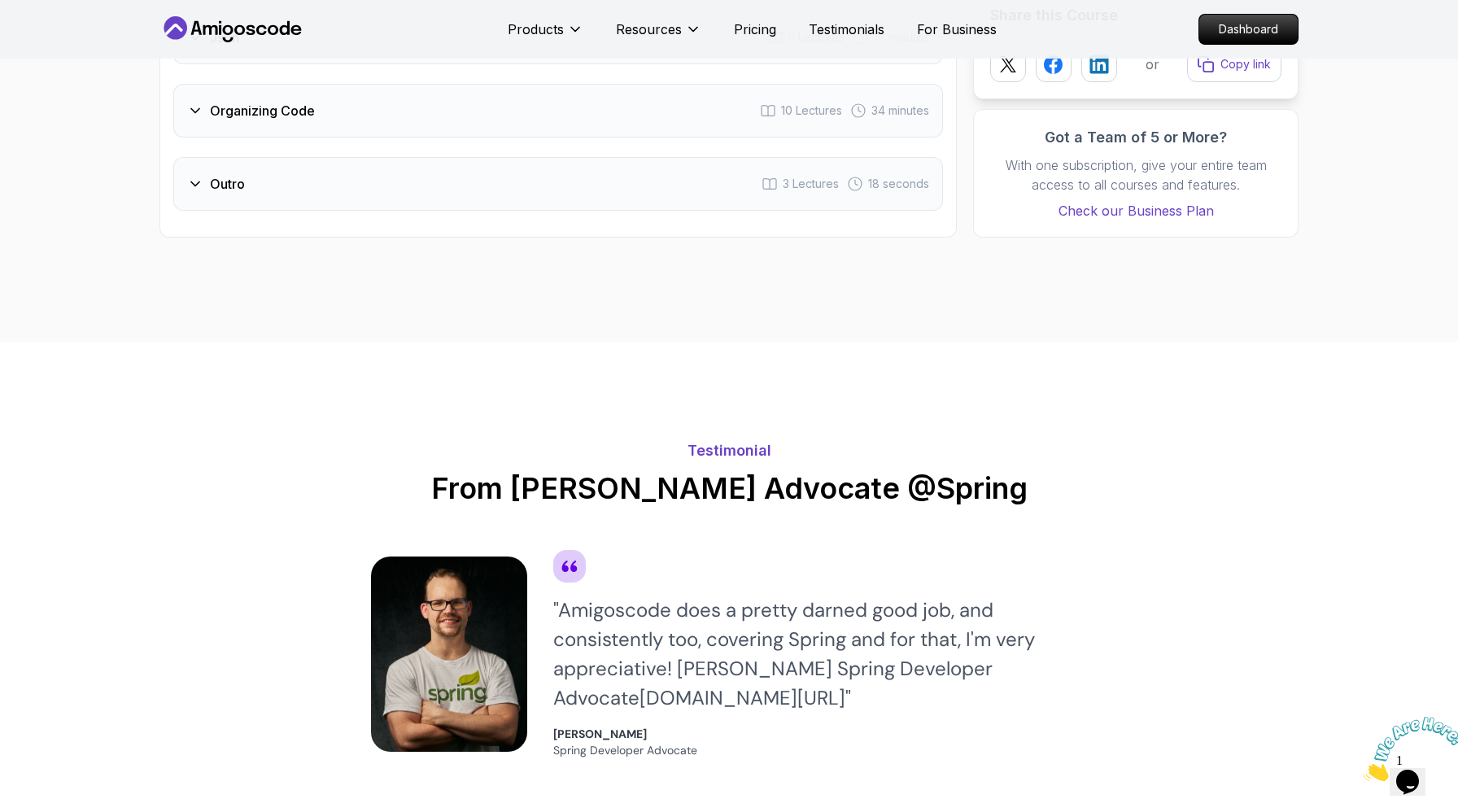
scroll to position [3344, 0]
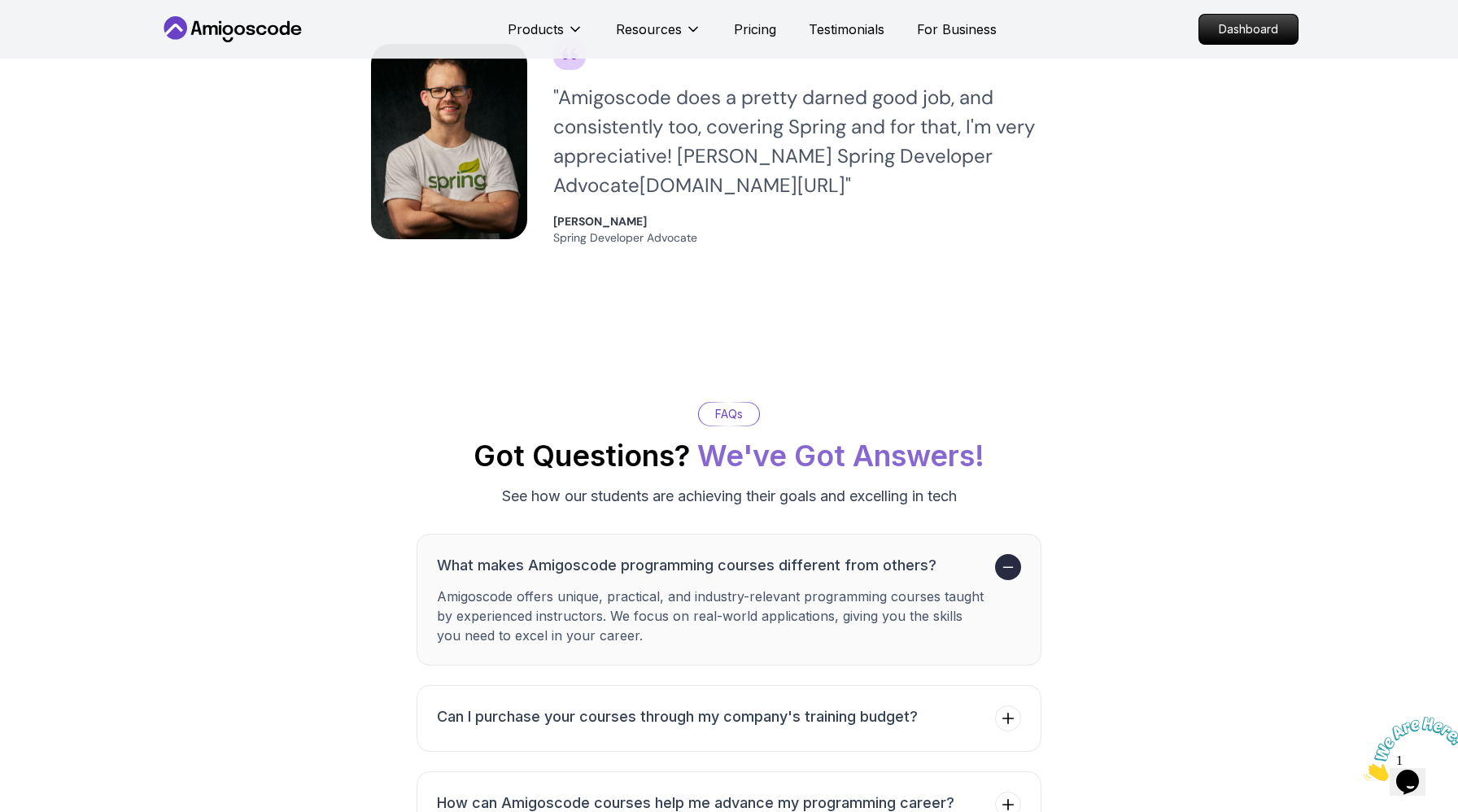
scroll to position [3724, 0]
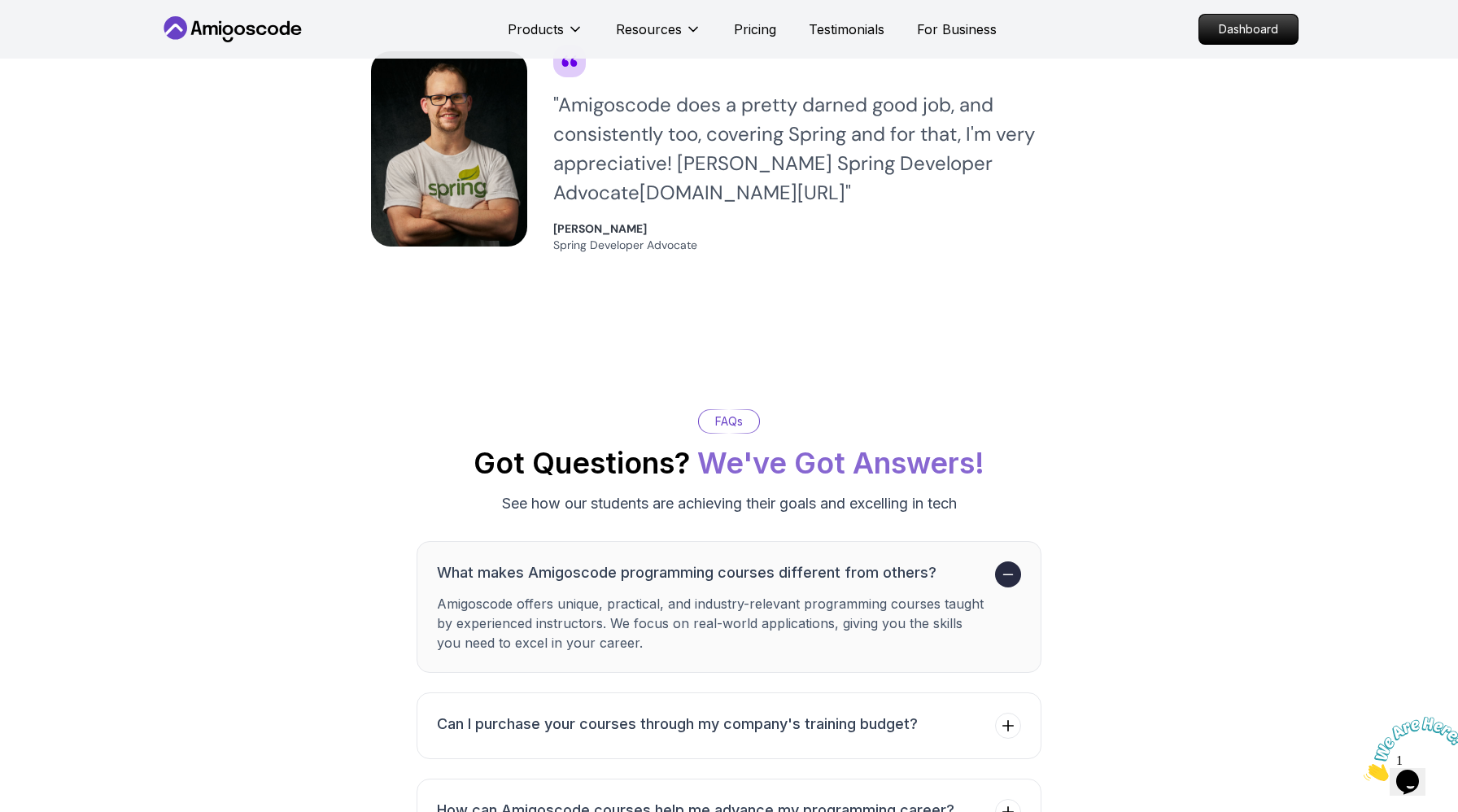
scroll to position [3791, 0]
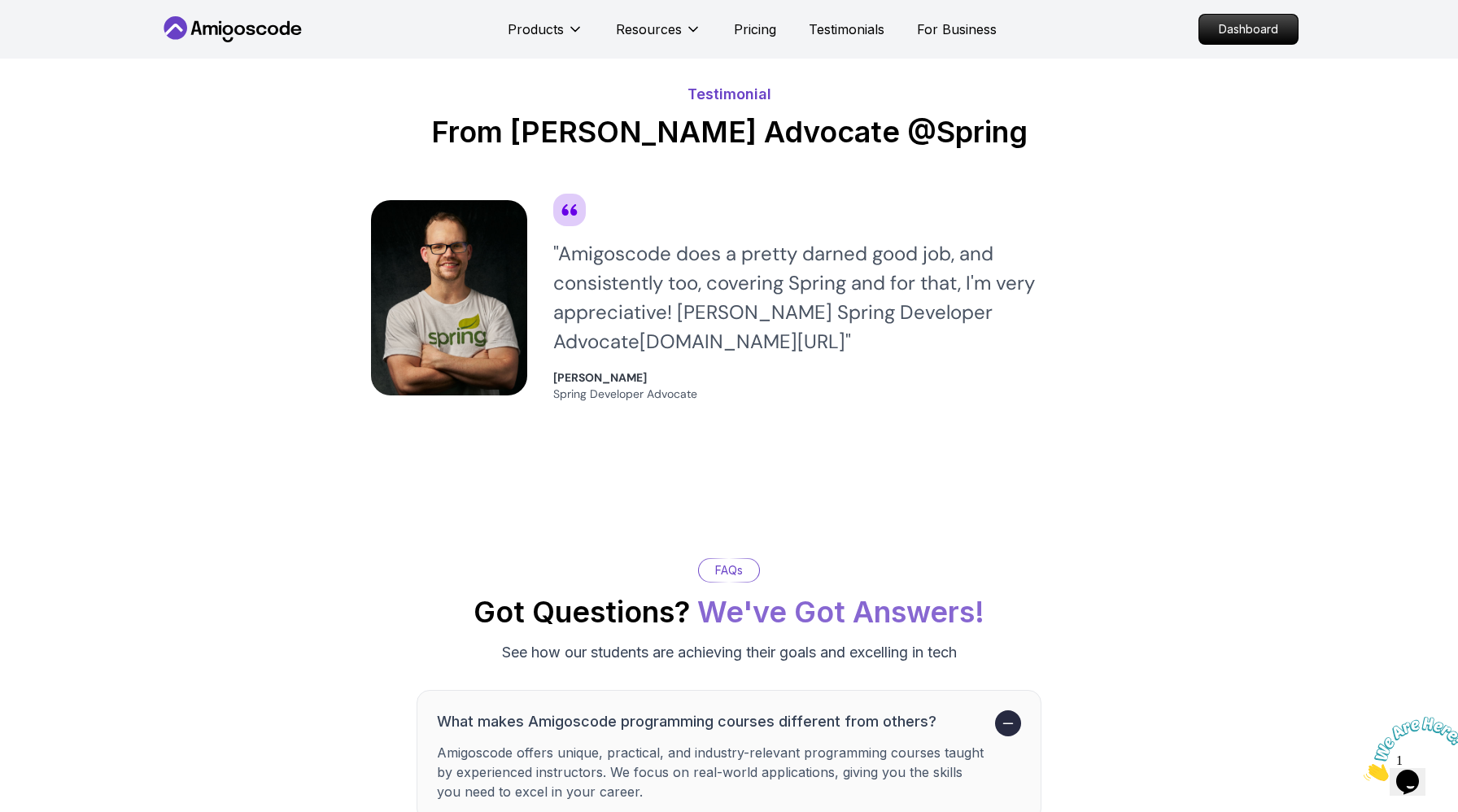
scroll to position [3990, 0]
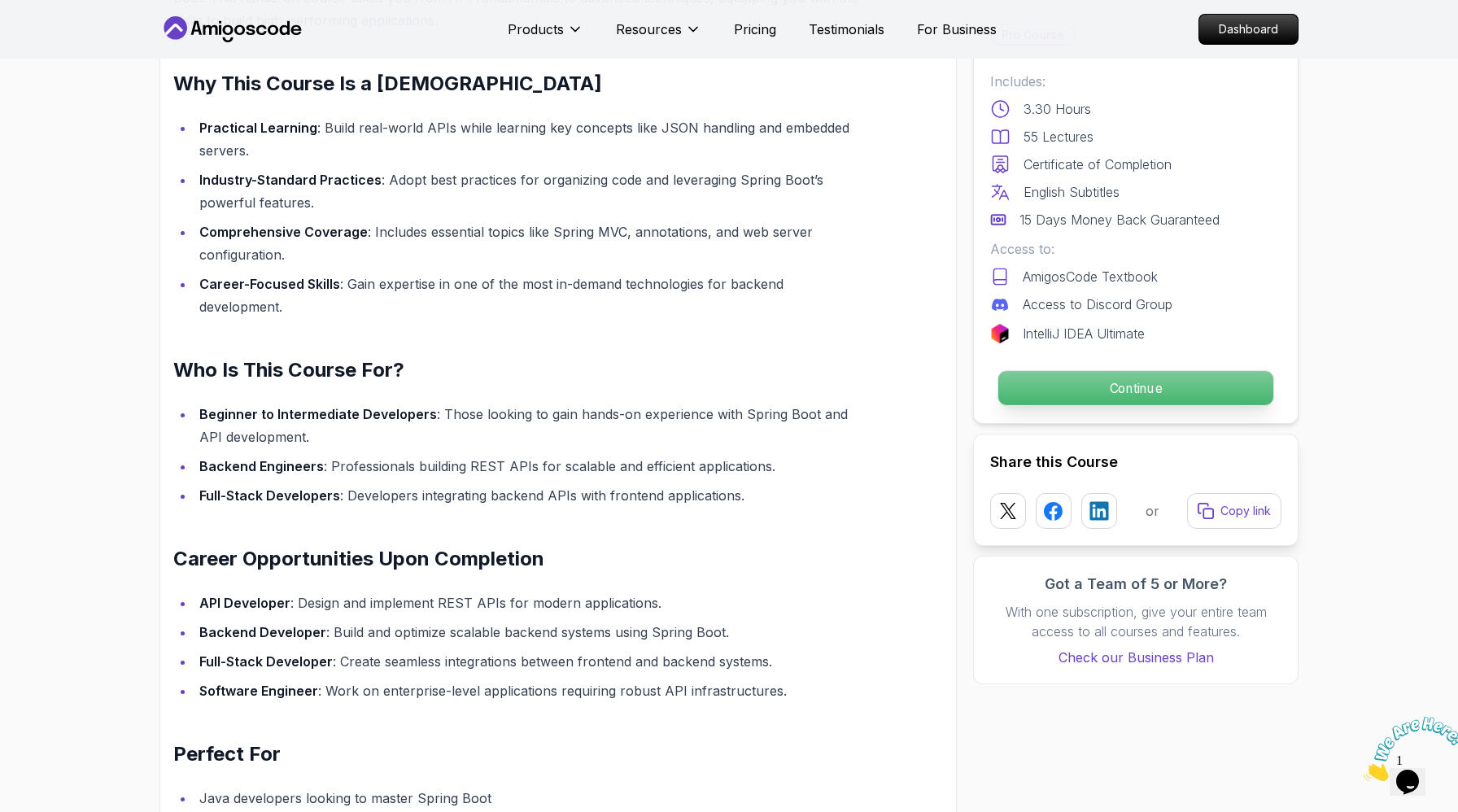
scroll to position [1128, 0]
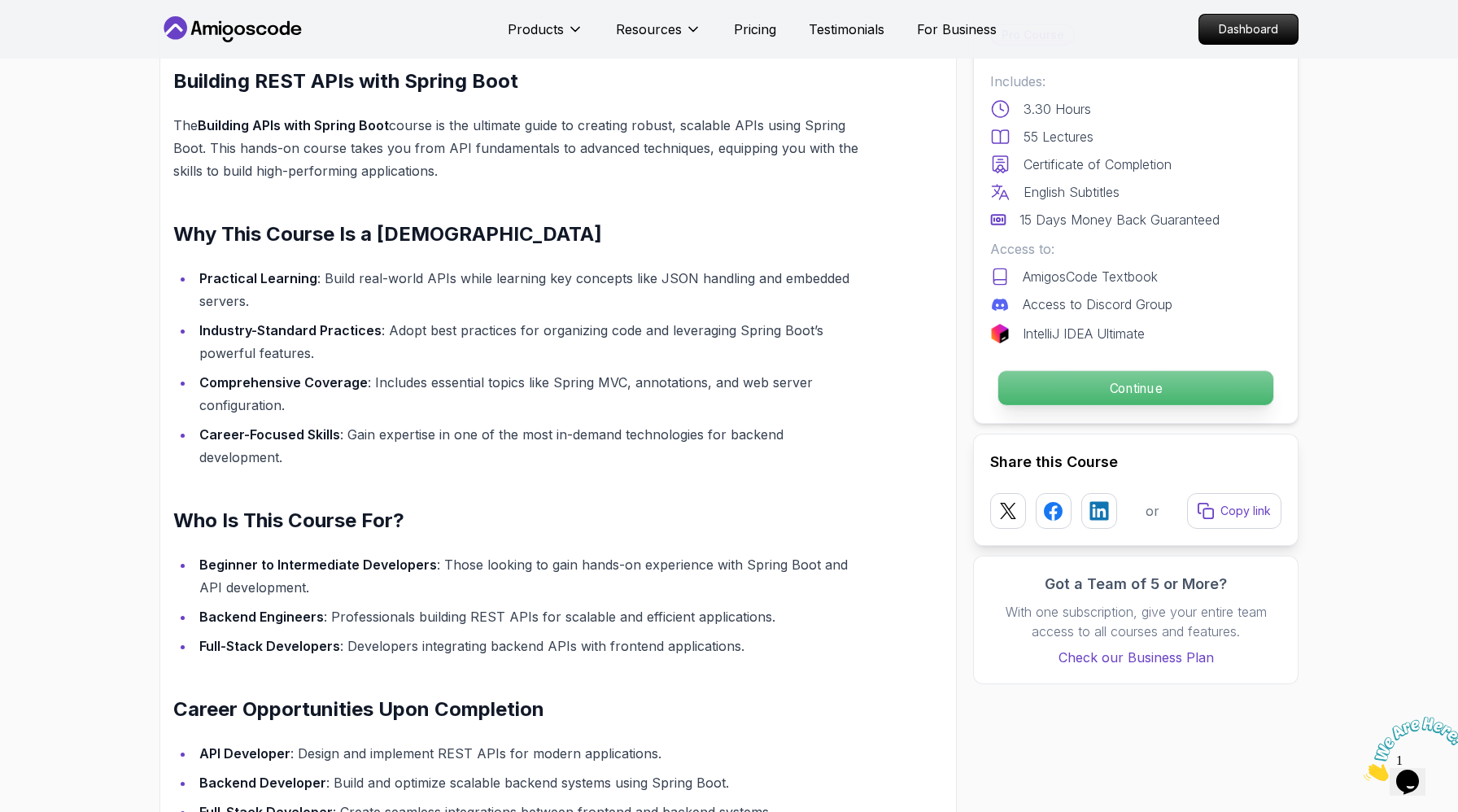
click at [1125, 405] on p "Continue" at bounding box center [1136, 387] width 275 height 34
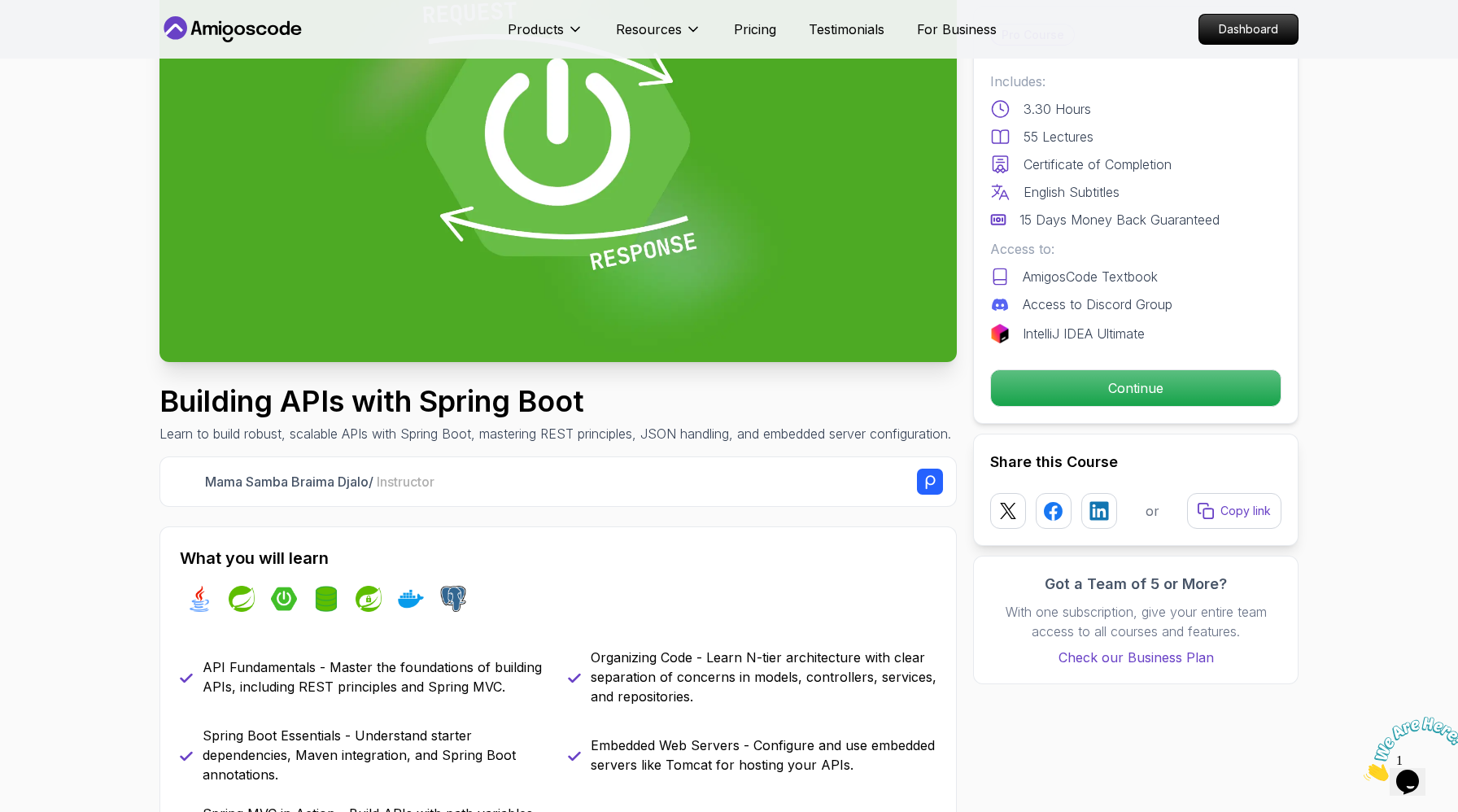
scroll to position [0, 0]
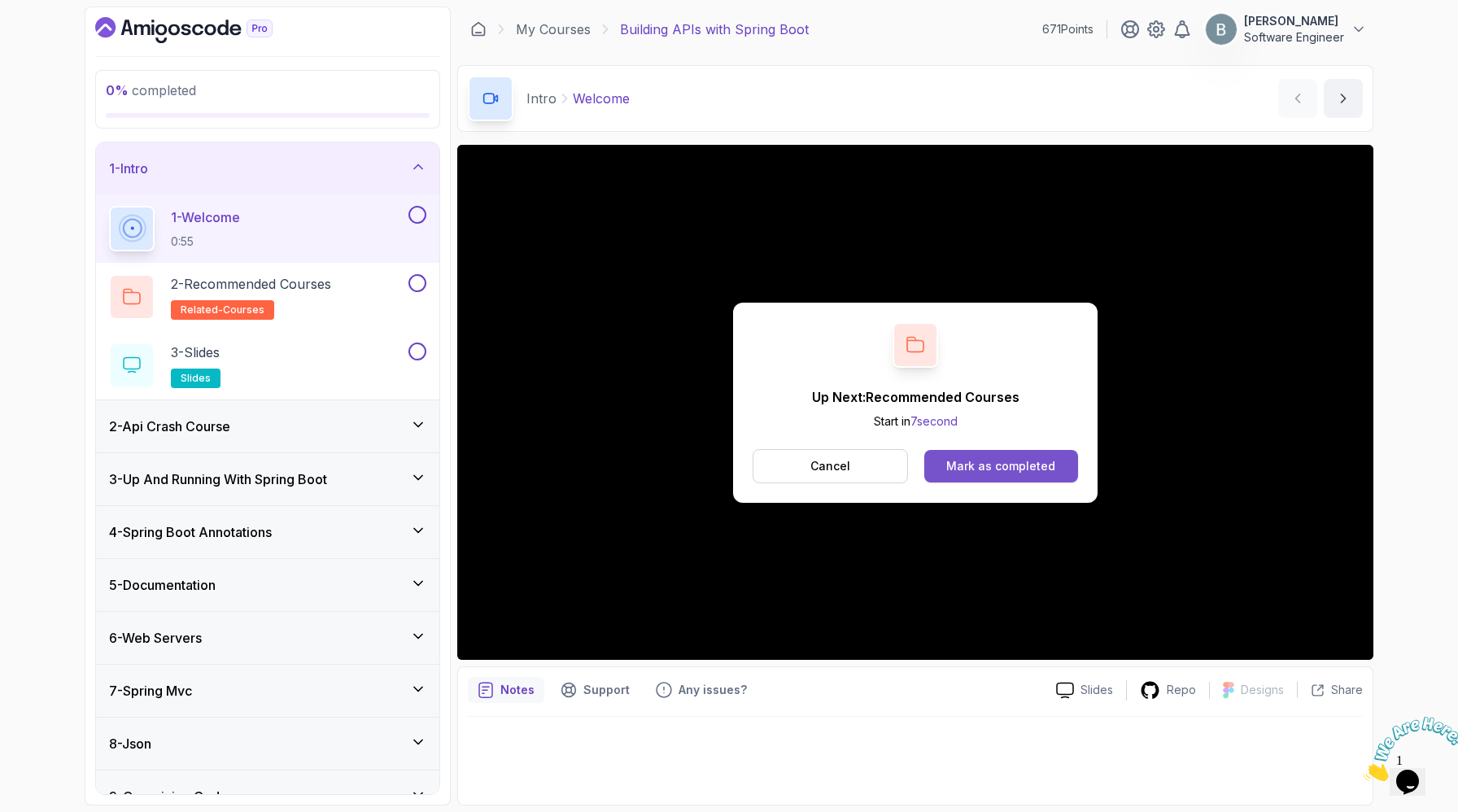
click at [967, 474] on div "Mark as completed" at bounding box center [1001, 466] width 109 height 16
